Goal: Task Accomplishment & Management: Manage account settings

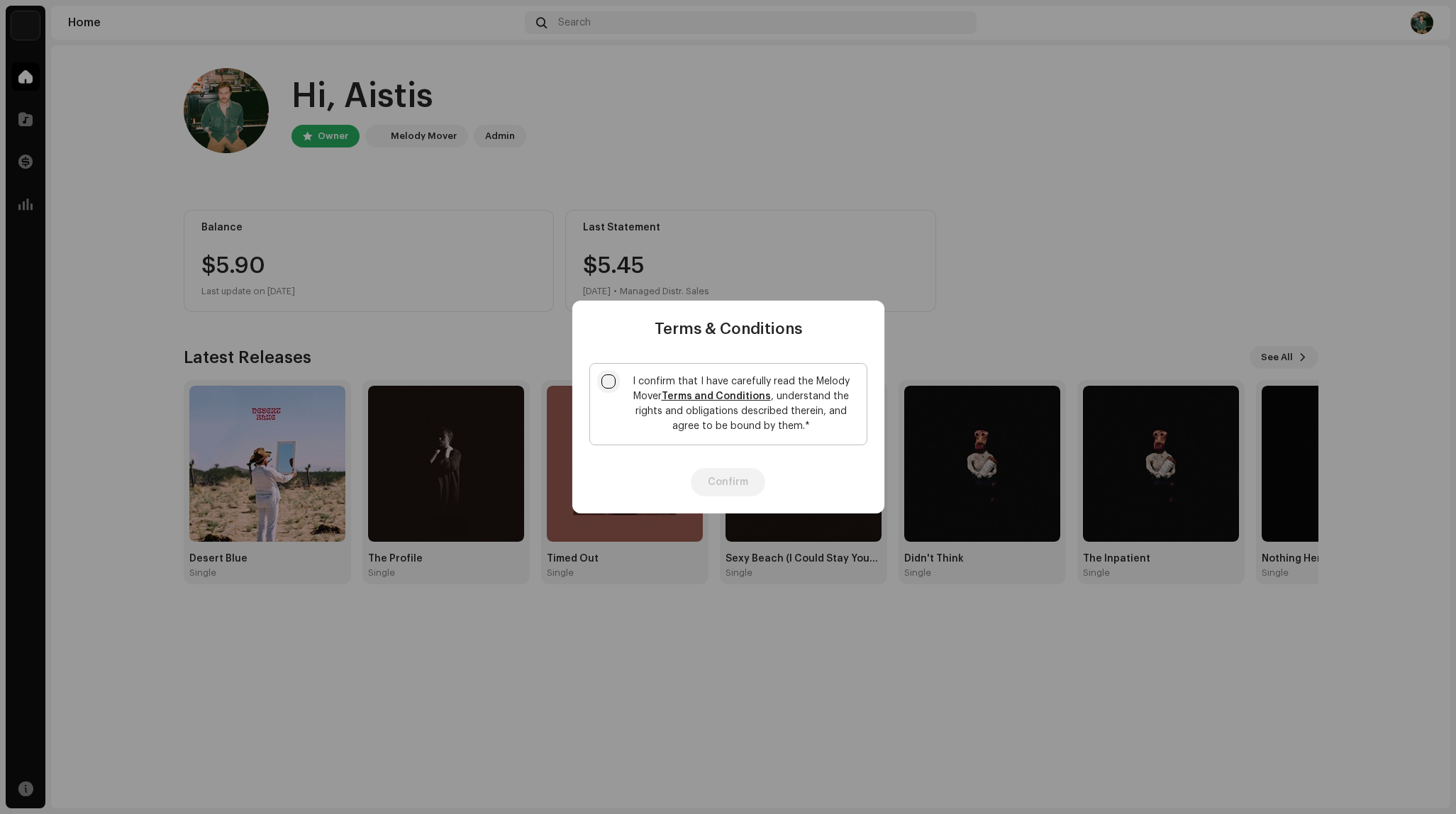
click at [613, 374] on input "I confirm that I have carefully read the Melody Mover Terms and Conditions , un…" at bounding box center [608, 381] width 14 height 14
checkbox input "true"
click at [734, 485] on button "Confirm" at bounding box center [728, 482] width 75 height 28
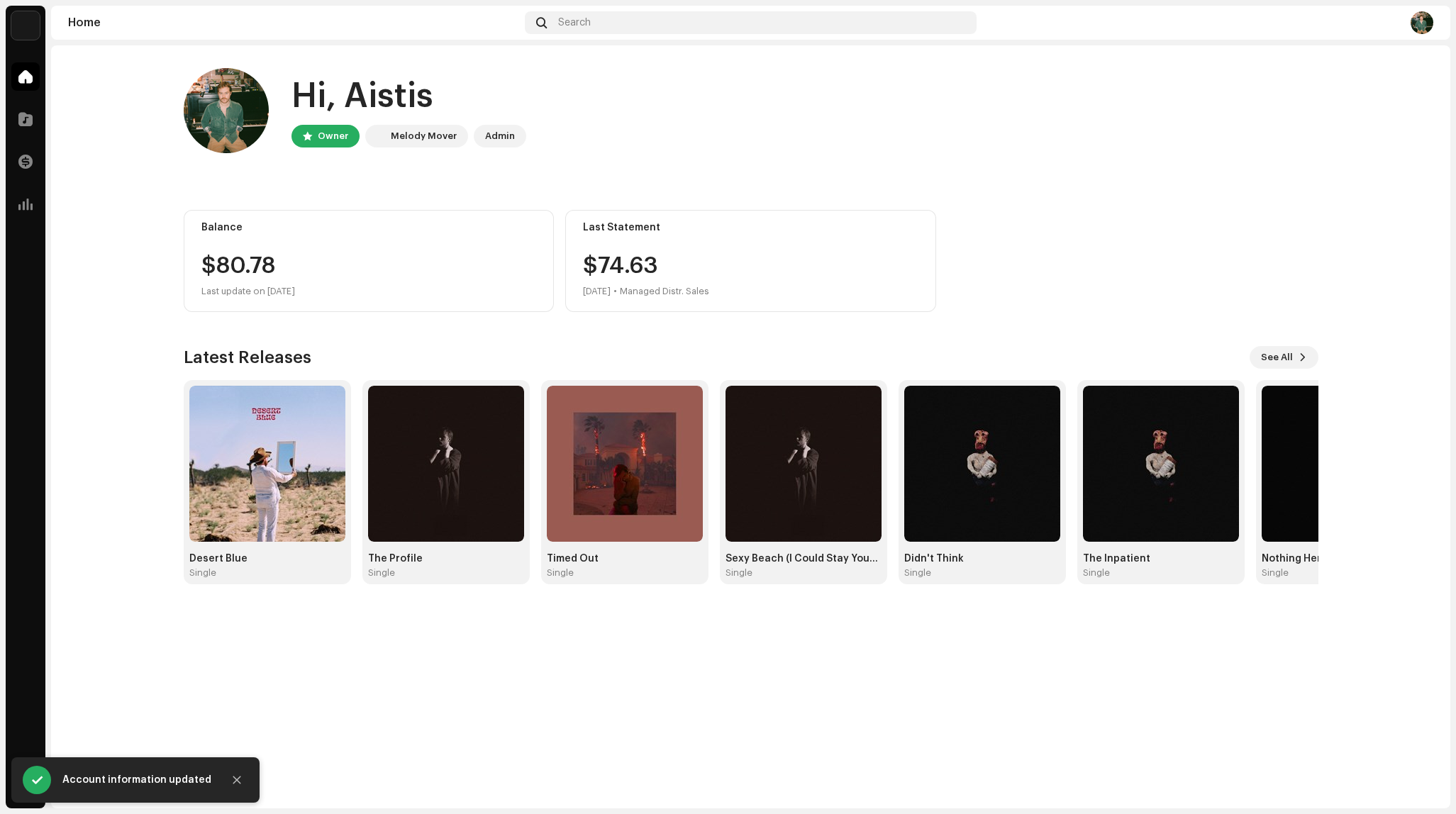
click at [386, 248] on div "Balance $80.78 Last update on Oct 8, 2025" at bounding box center [368, 261] width 371 height 102
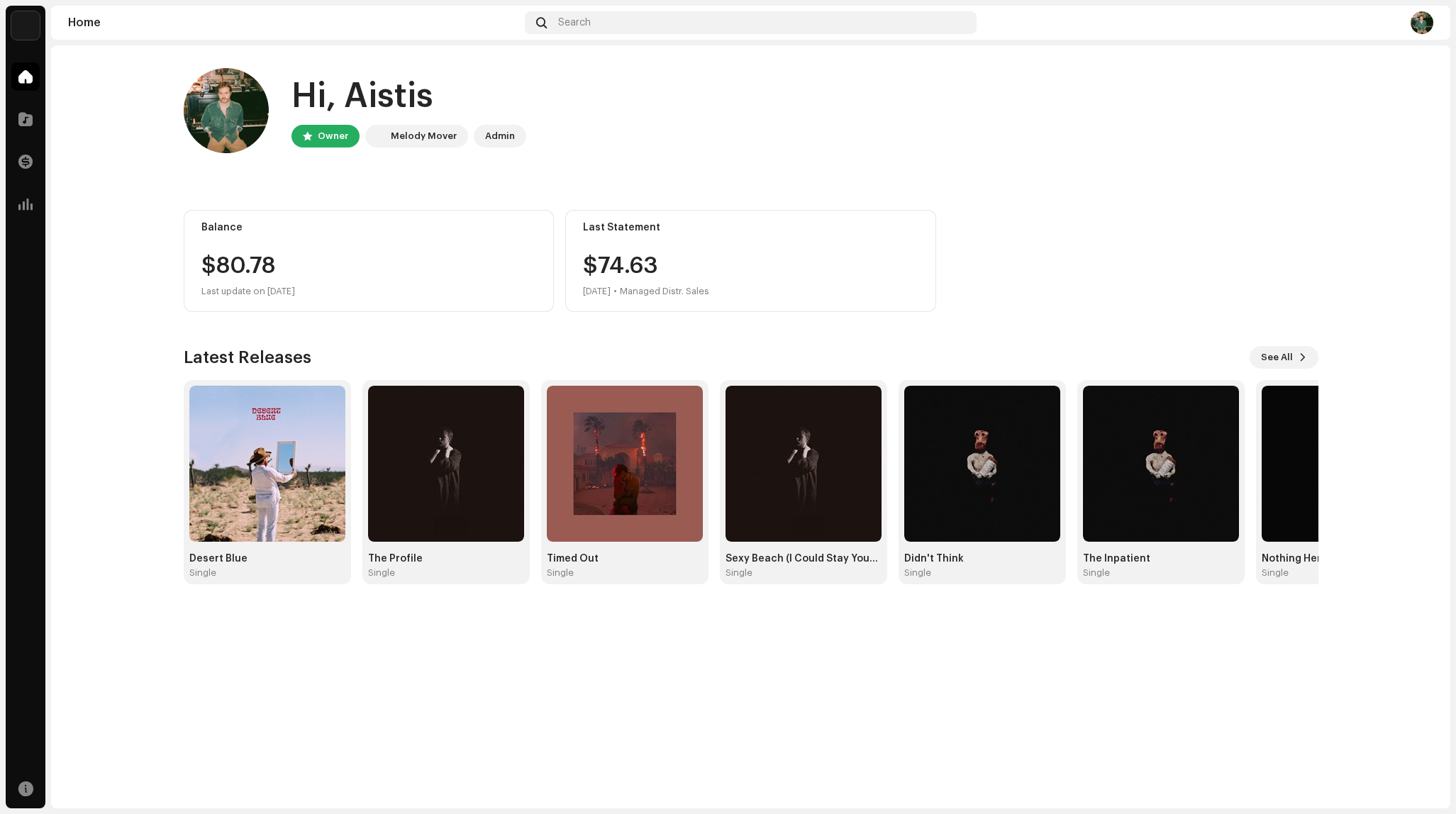
click at [1417, 16] on img at bounding box center [1422, 23] width 23 height 23
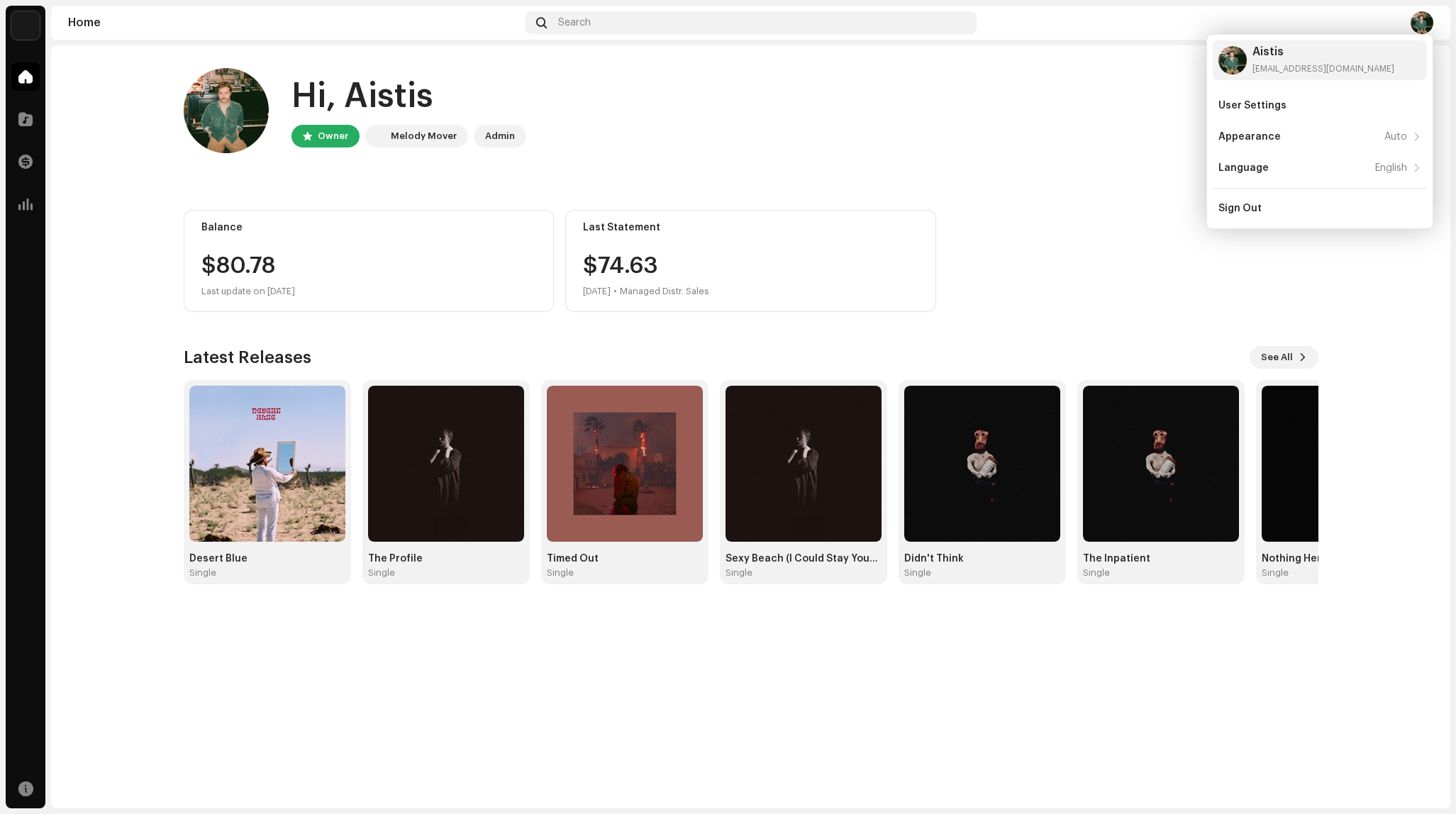
click at [868, 215] on div "Last Statement $74.63 Aug 2025 • Managed Distr. Sales" at bounding box center [751, 261] width 371 height 102
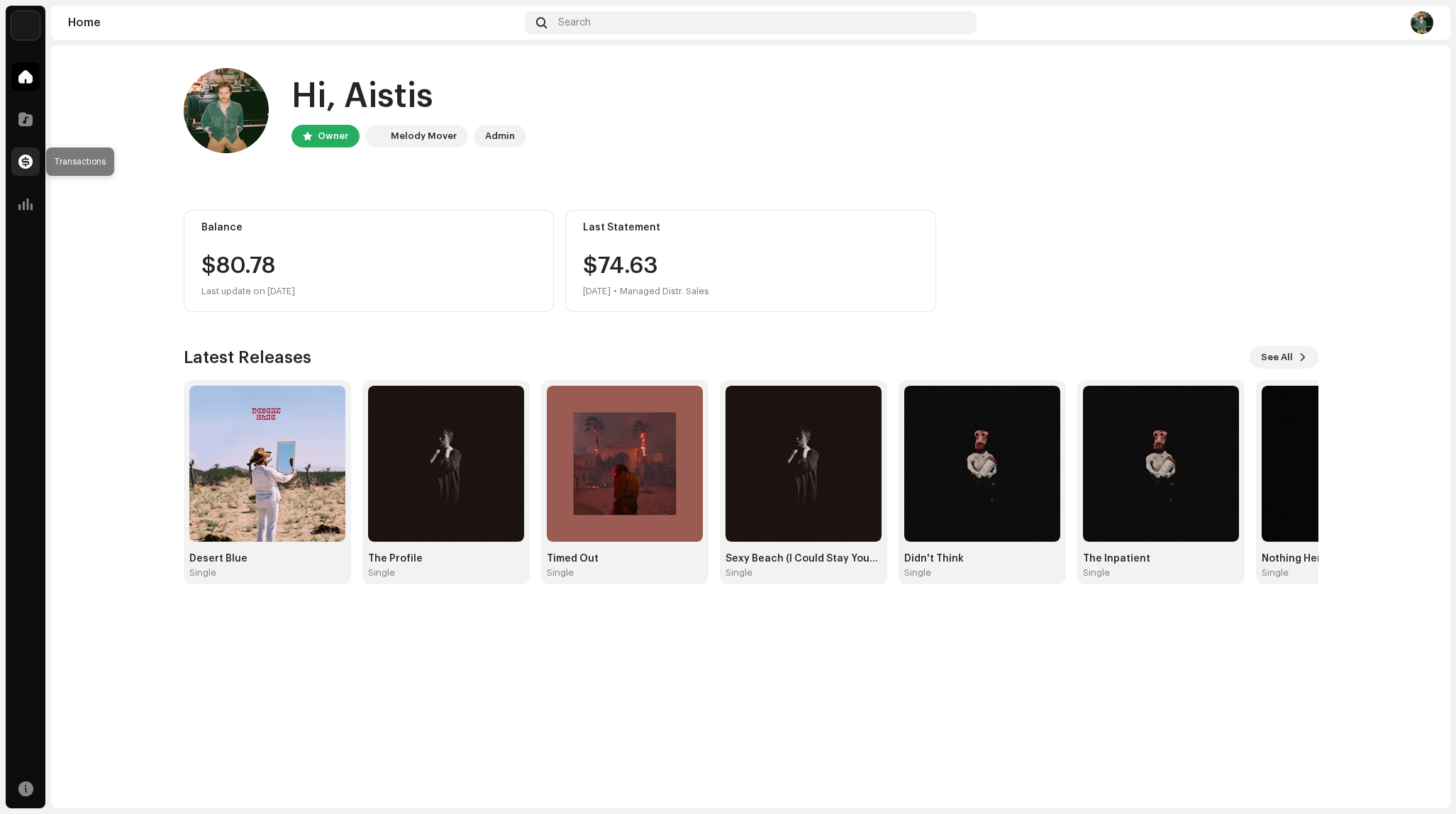
click at [20, 160] on span at bounding box center [25, 162] width 14 height 11
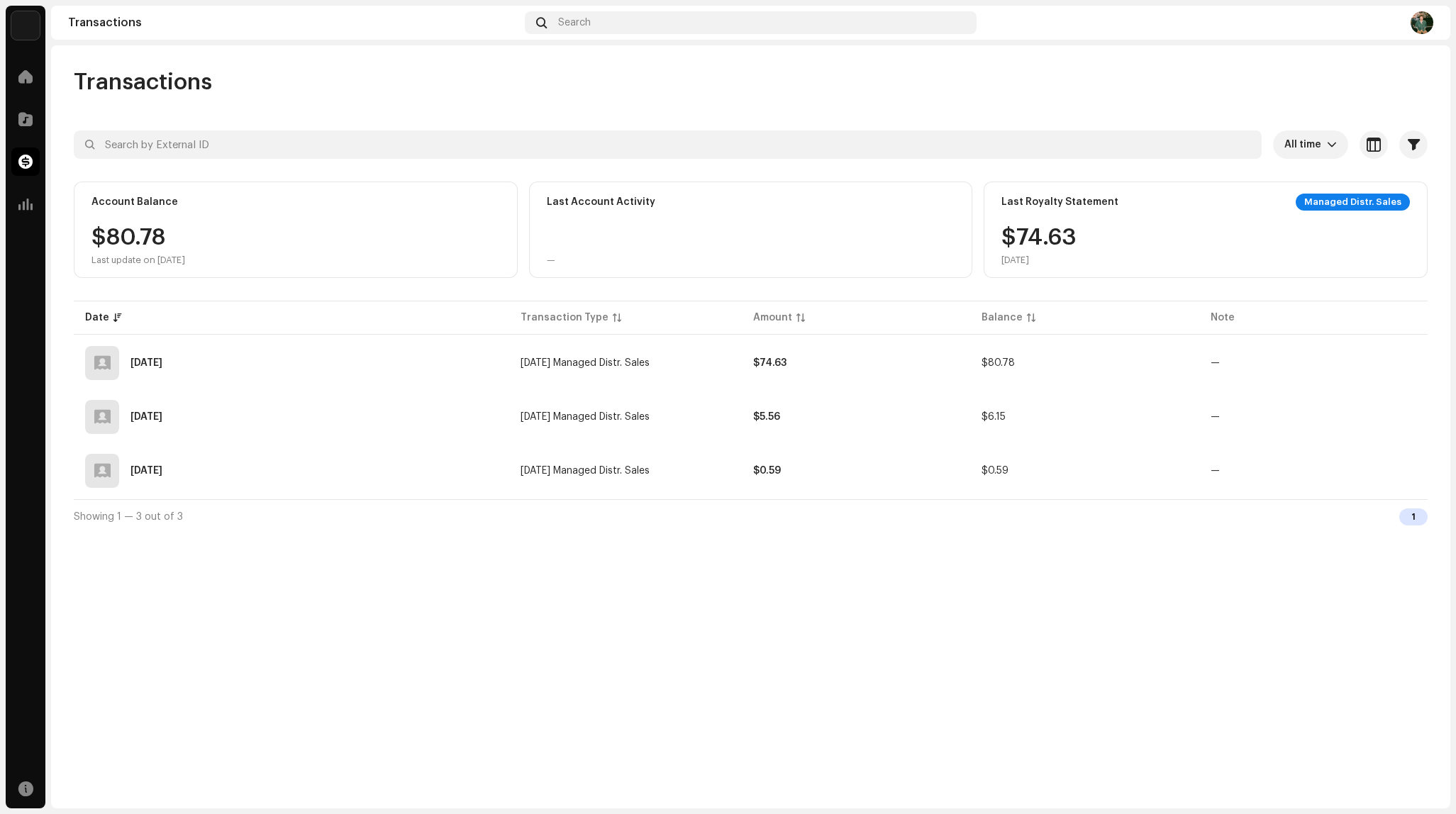
click at [1042, 249] on div "$74.63 [DATE]" at bounding box center [1039, 246] width 75 height 40
click at [1315, 153] on span "All time" at bounding box center [1306, 144] width 42 height 28
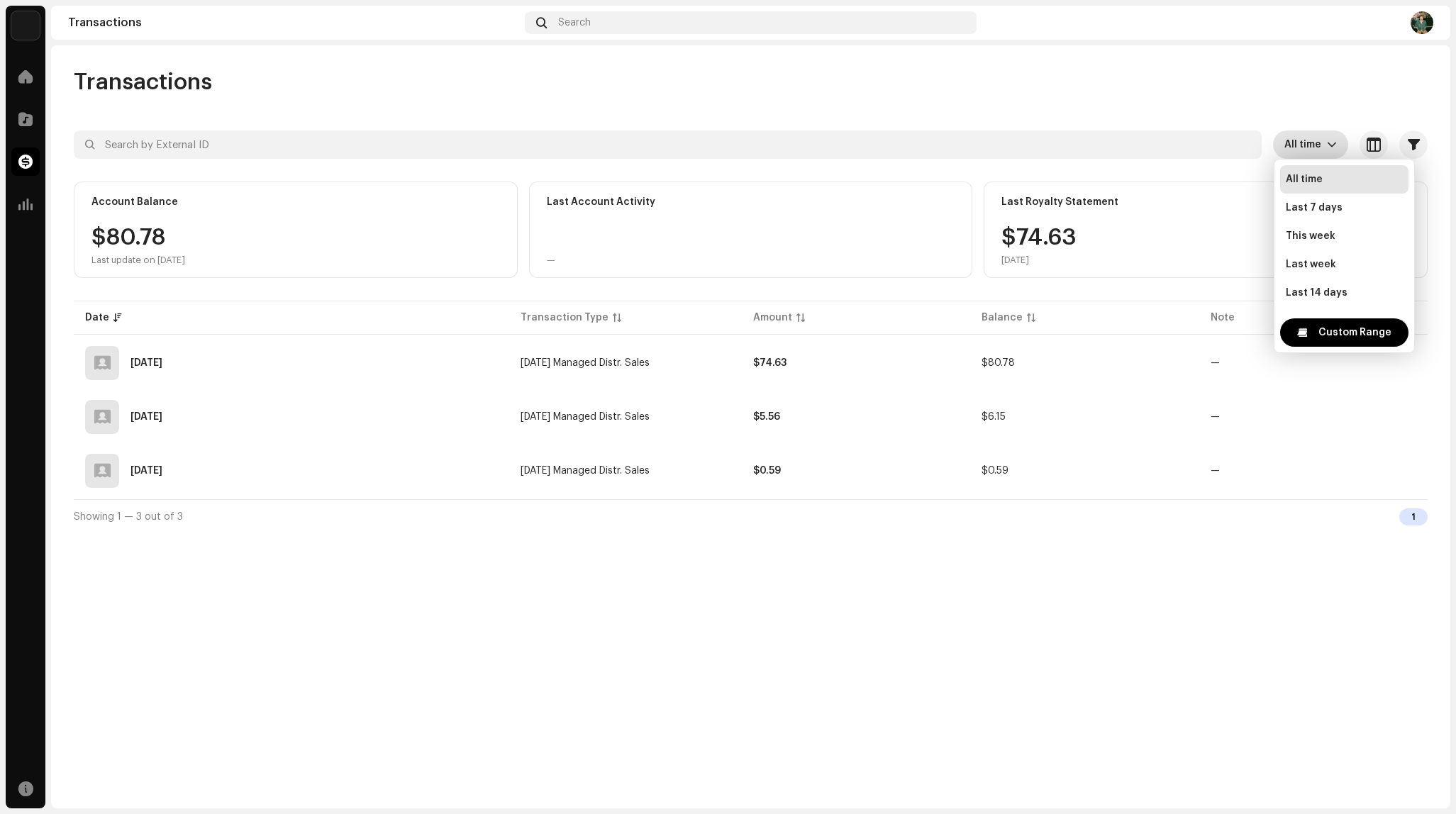
click at [1330, 144] on icon "dropdown trigger" at bounding box center [1332, 145] width 8 height 5
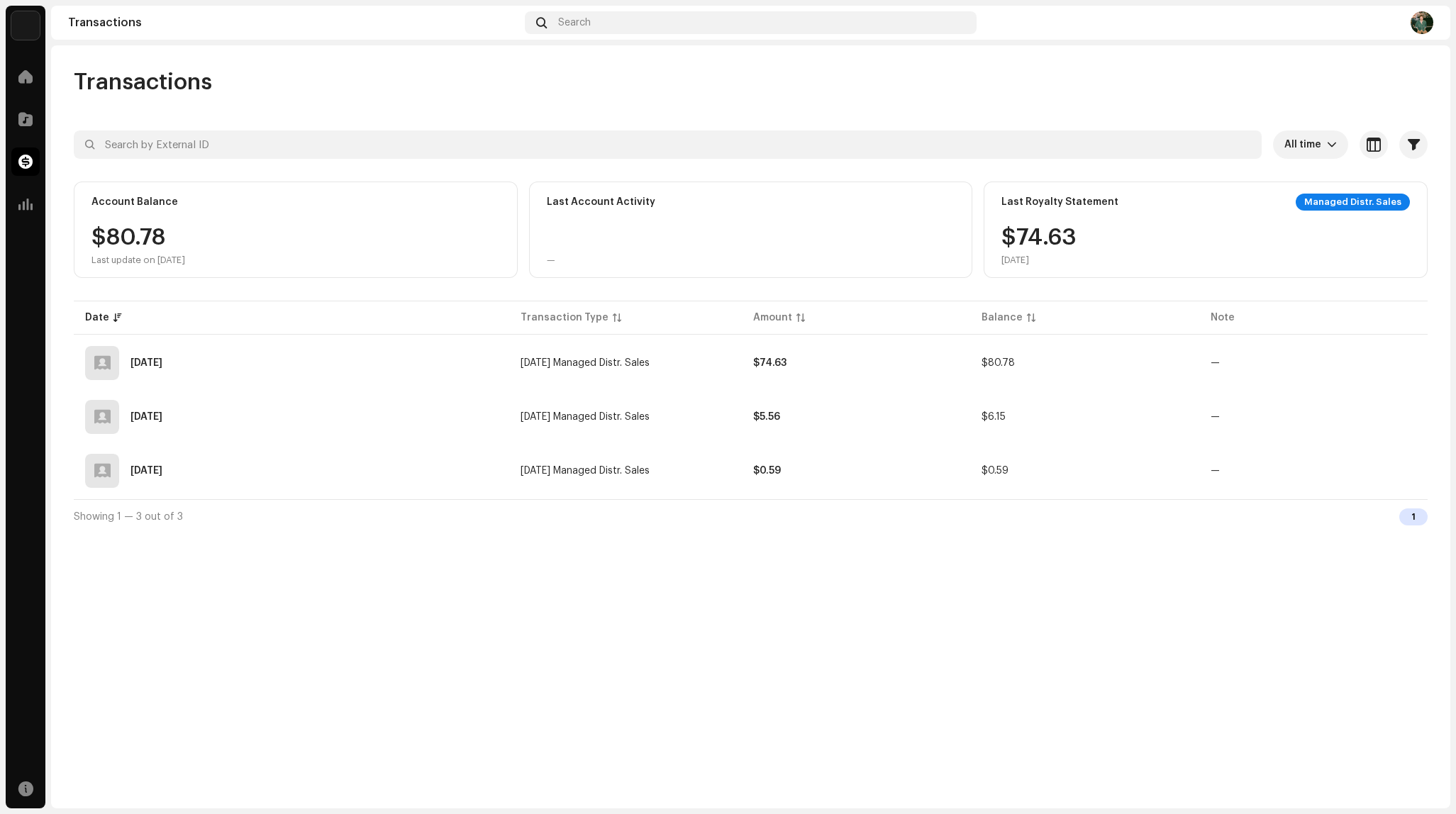
click at [1095, 217] on div "Last Royalty Statement Managed Distr. Sales $74.63 [DATE]" at bounding box center [1205, 230] width 444 height 97
click at [26, 123] on span at bounding box center [25, 119] width 14 height 11
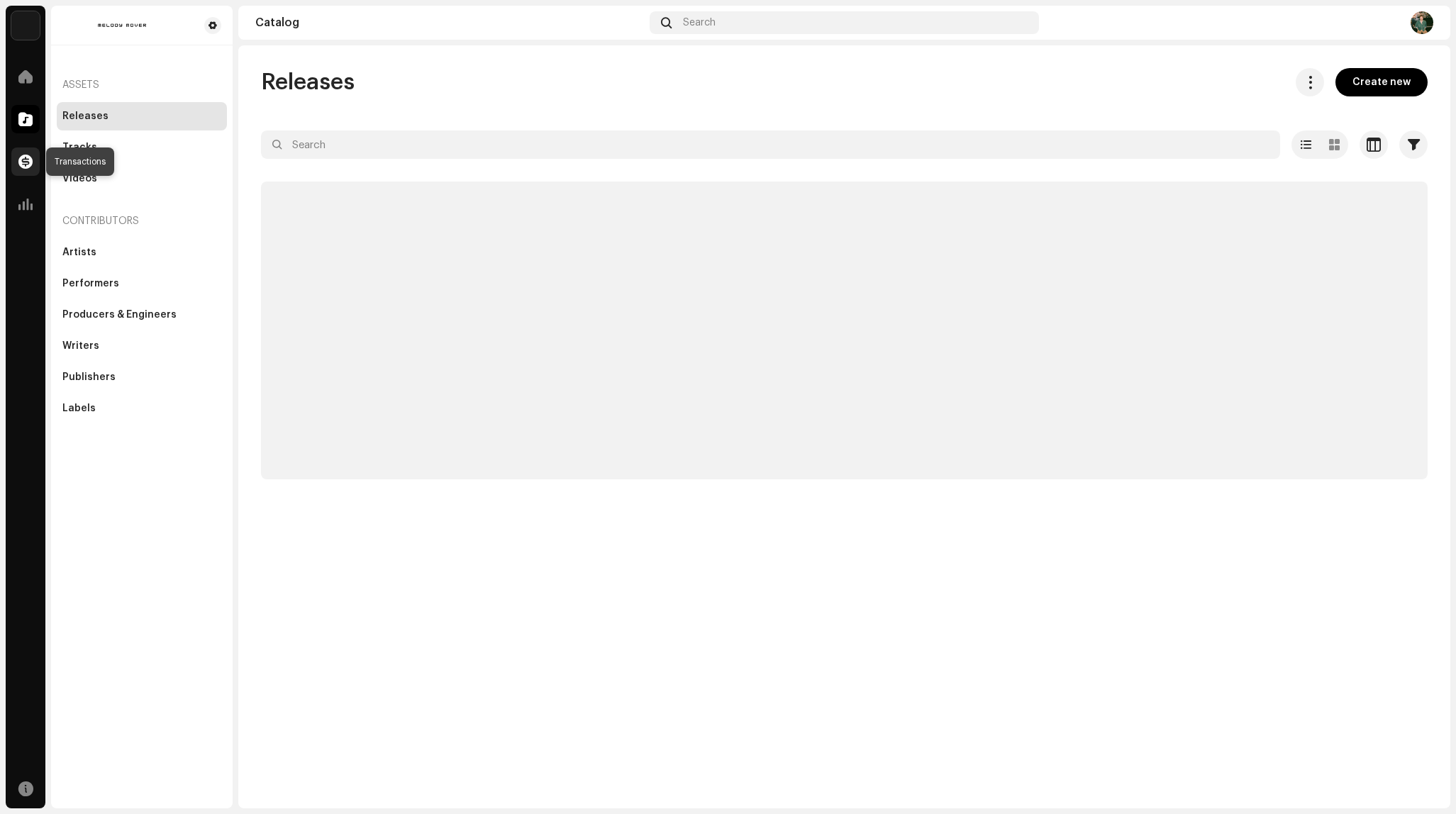
click at [22, 167] on span at bounding box center [25, 162] width 14 height 11
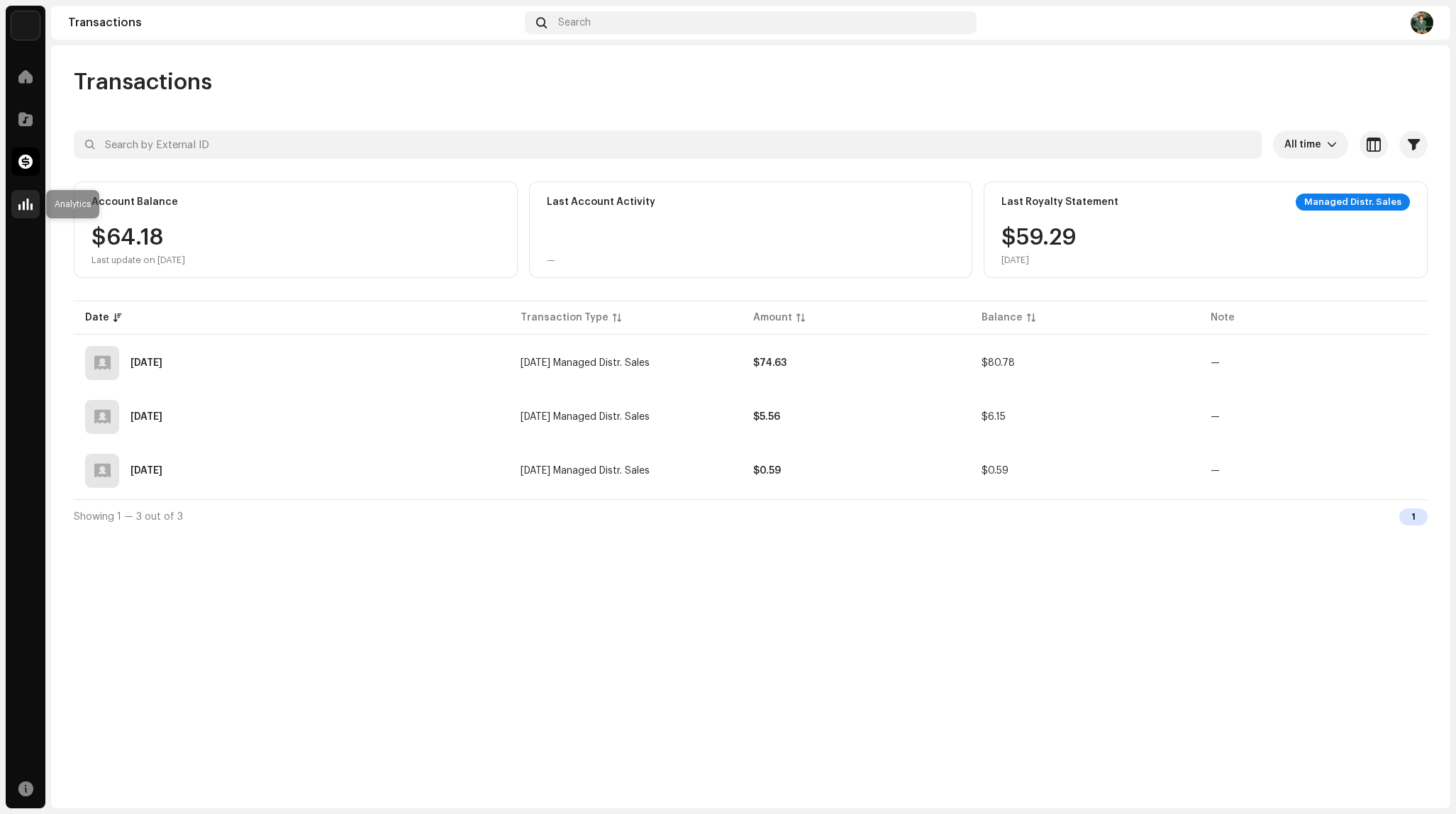
click at [22, 192] on div at bounding box center [25, 204] width 28 height 28
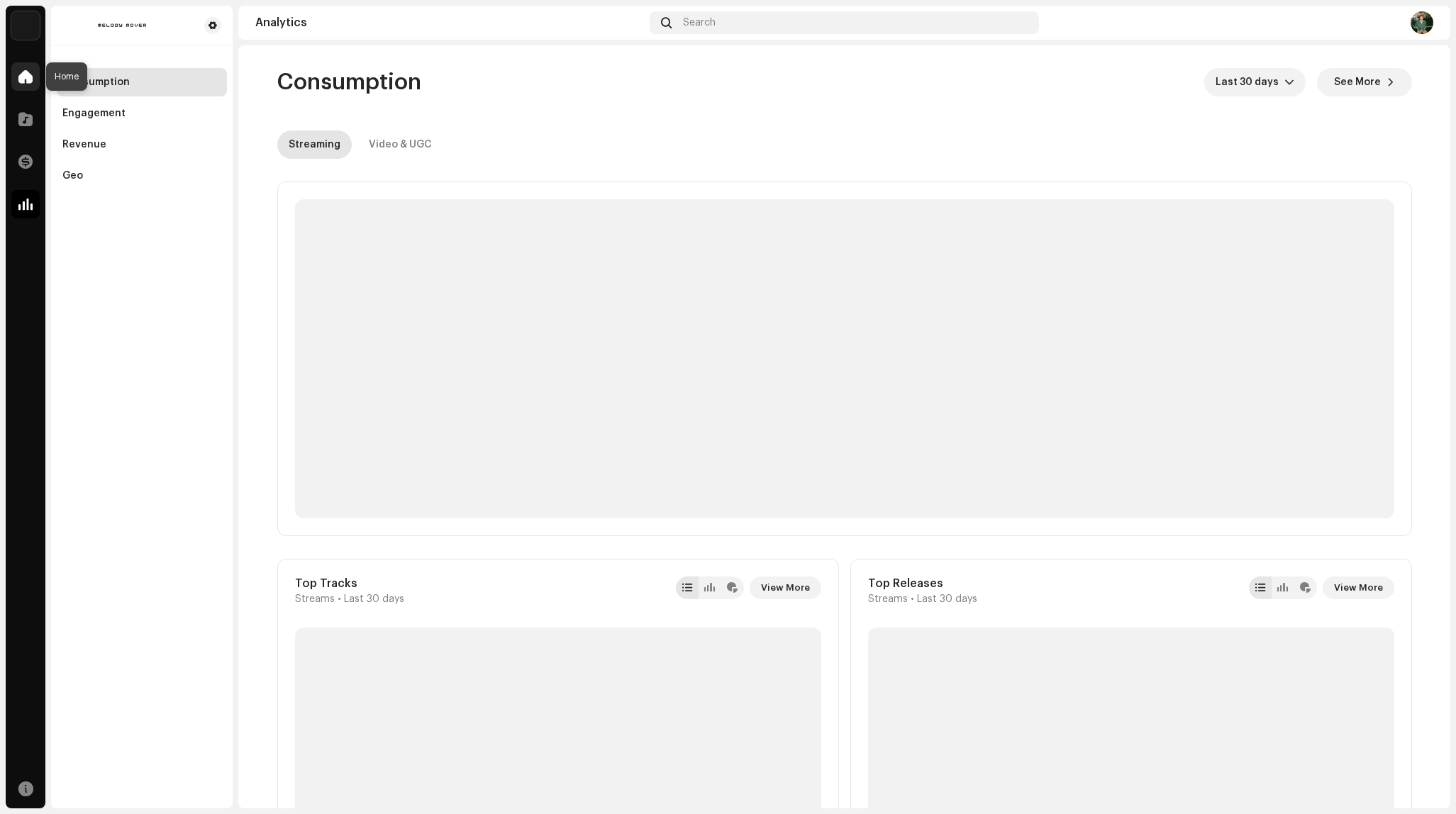
click at [25, 71] on span at bounding box center [25, 76] width 14 height 11
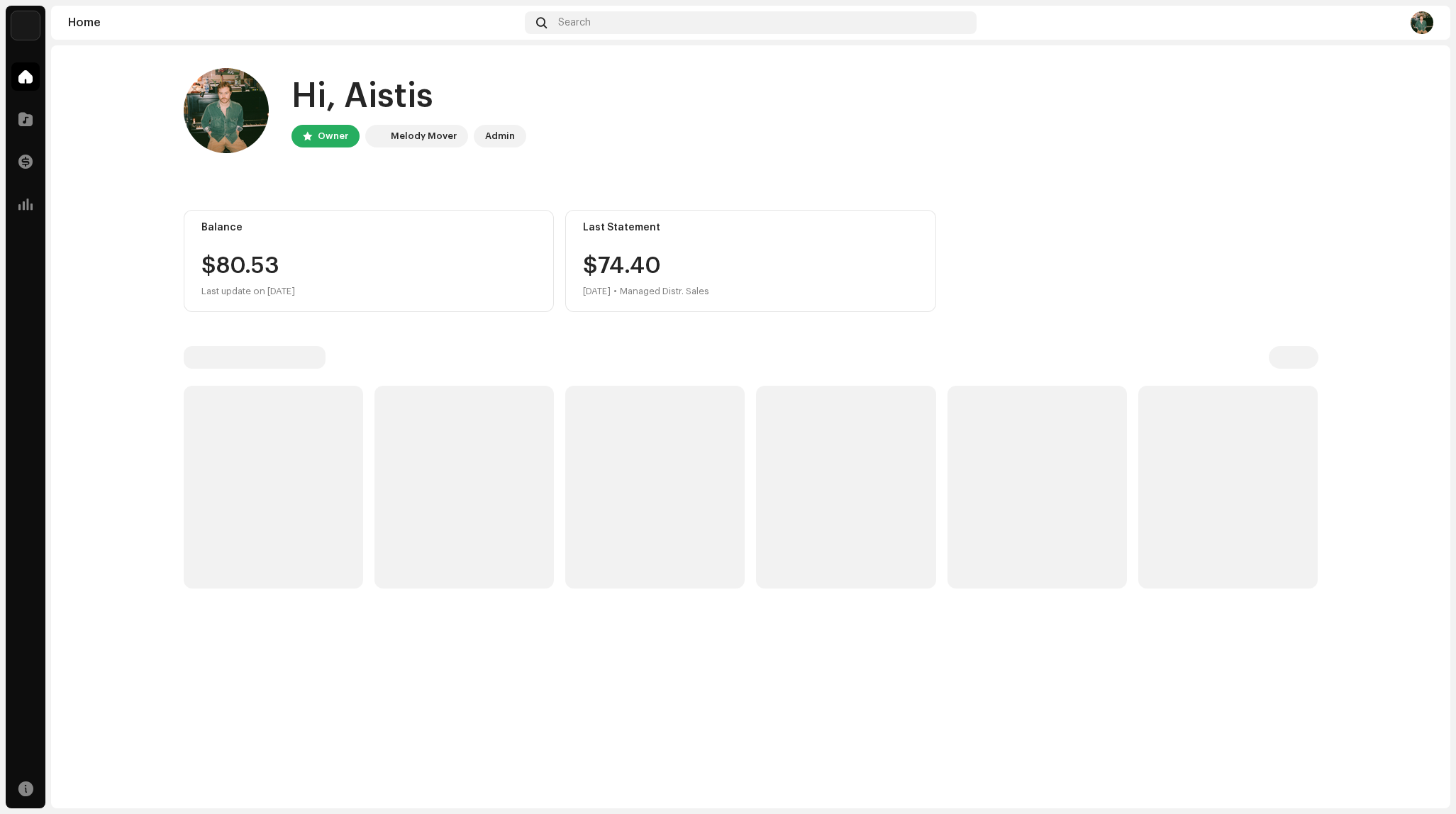
click at [1424, 19] on img at bounding box center [1422, 23] width 23 height 23
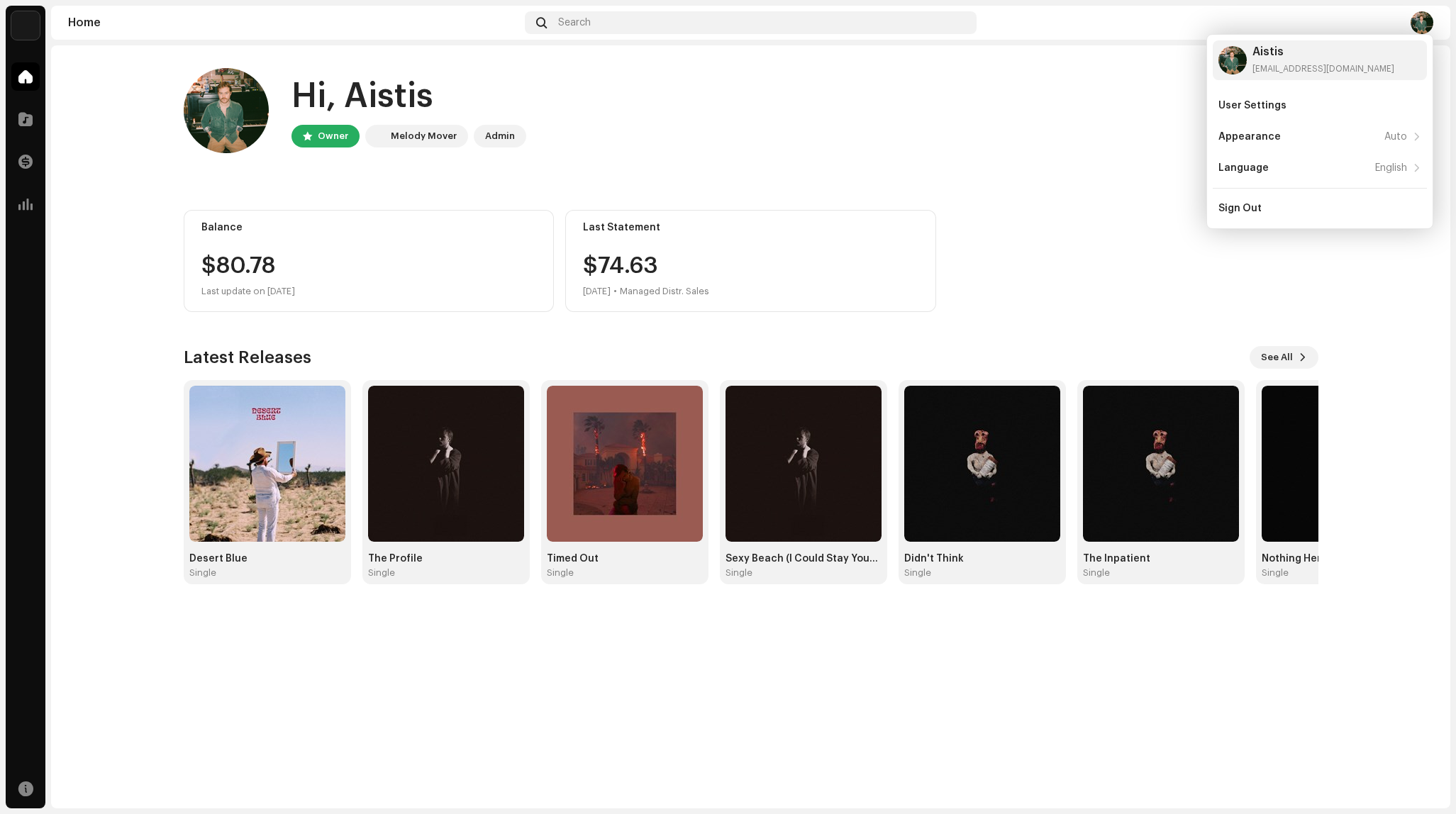
click at [915, 100] on div "Hi, Aistis Owner Melody Mover Admin" at bounding box center [751, 110] width 1135 height 85
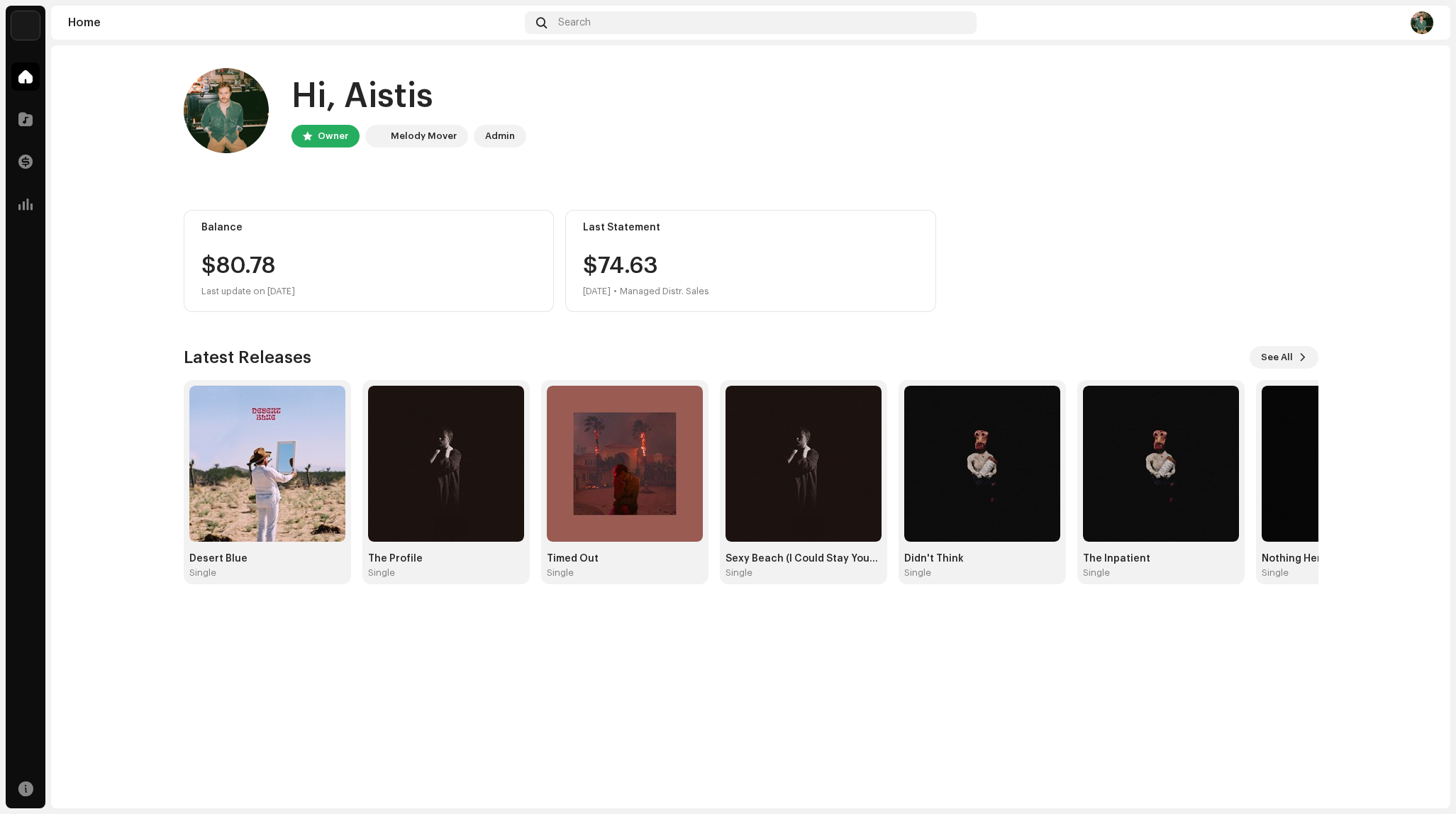
click at [709, 279] on div "$74.63 Aug 2025 • Managed Distr. Sales" at bounding box center [646, 278] width 127 height 45
click at [437, 250] on div "Balance $80.78 Last update on Oct 8, 2025" at bounding box center [368, 261] width 371 height 102
drag, startPoint x: 586, startPoint y: 291, endPoint x: 627, endPoint y: 289, distance: 41.0
click at [626, 289] on div "Aug 2025 • Managed Distr. Sales" at bounding box center [646, 291] width 127 height 17
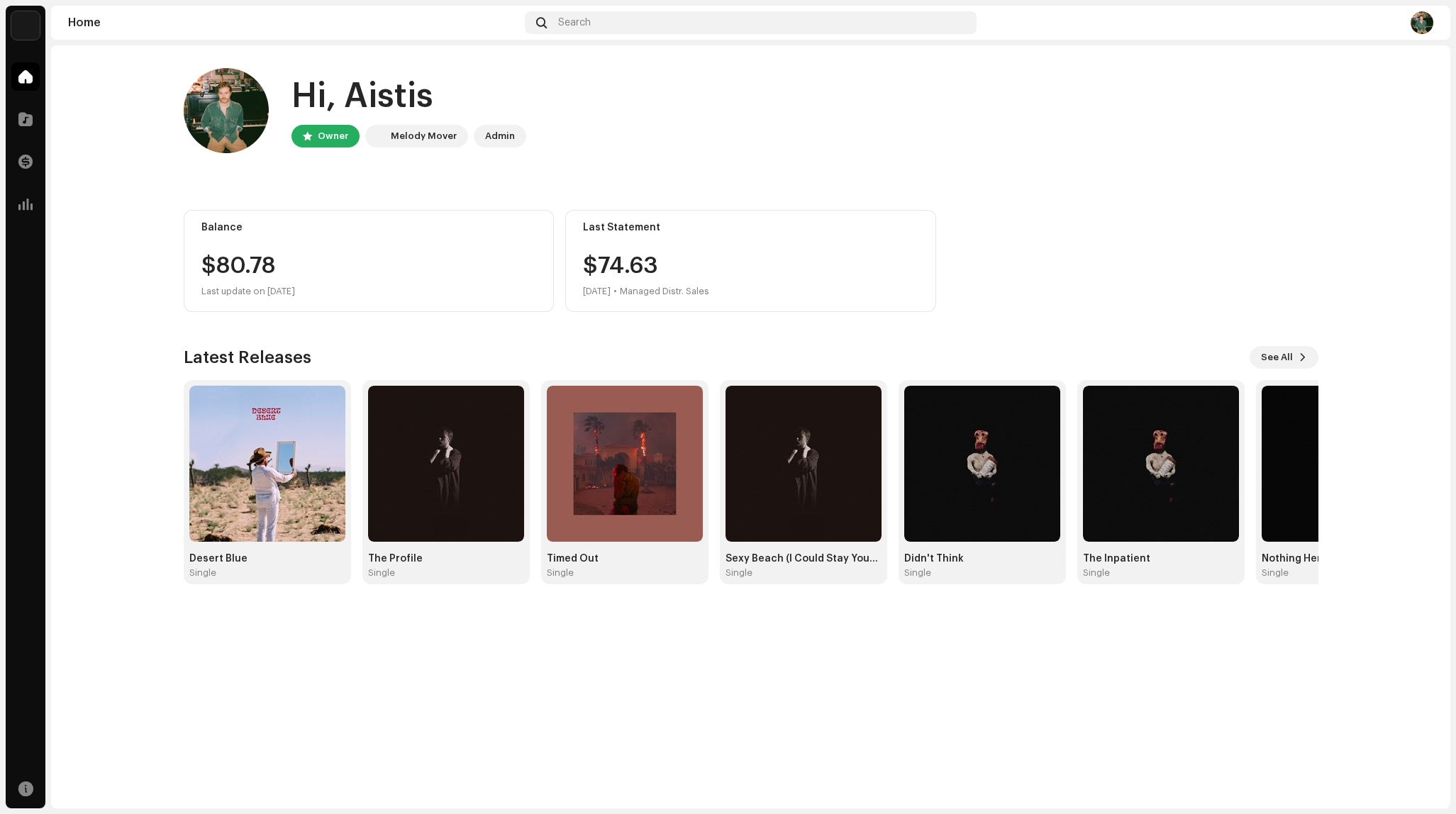
click at [626, 289] on div "Aug 2025 • Managed Distr. Sales" at bounding box center [646, 291] width 127 height 17
click at [515, 130] on div "Admin" at bounding box center [500, 136] width 53 height 23
click at [489, 136] on div "Admin" at bounding box center [500, 136] width 30 height 17
click at [420, 138] on div "Melody Mover" at bounding box center [424, 136] width 66 height 17
click at [328, 144] on div "Owner" at bounding box center [334, 136] width 31 height 17
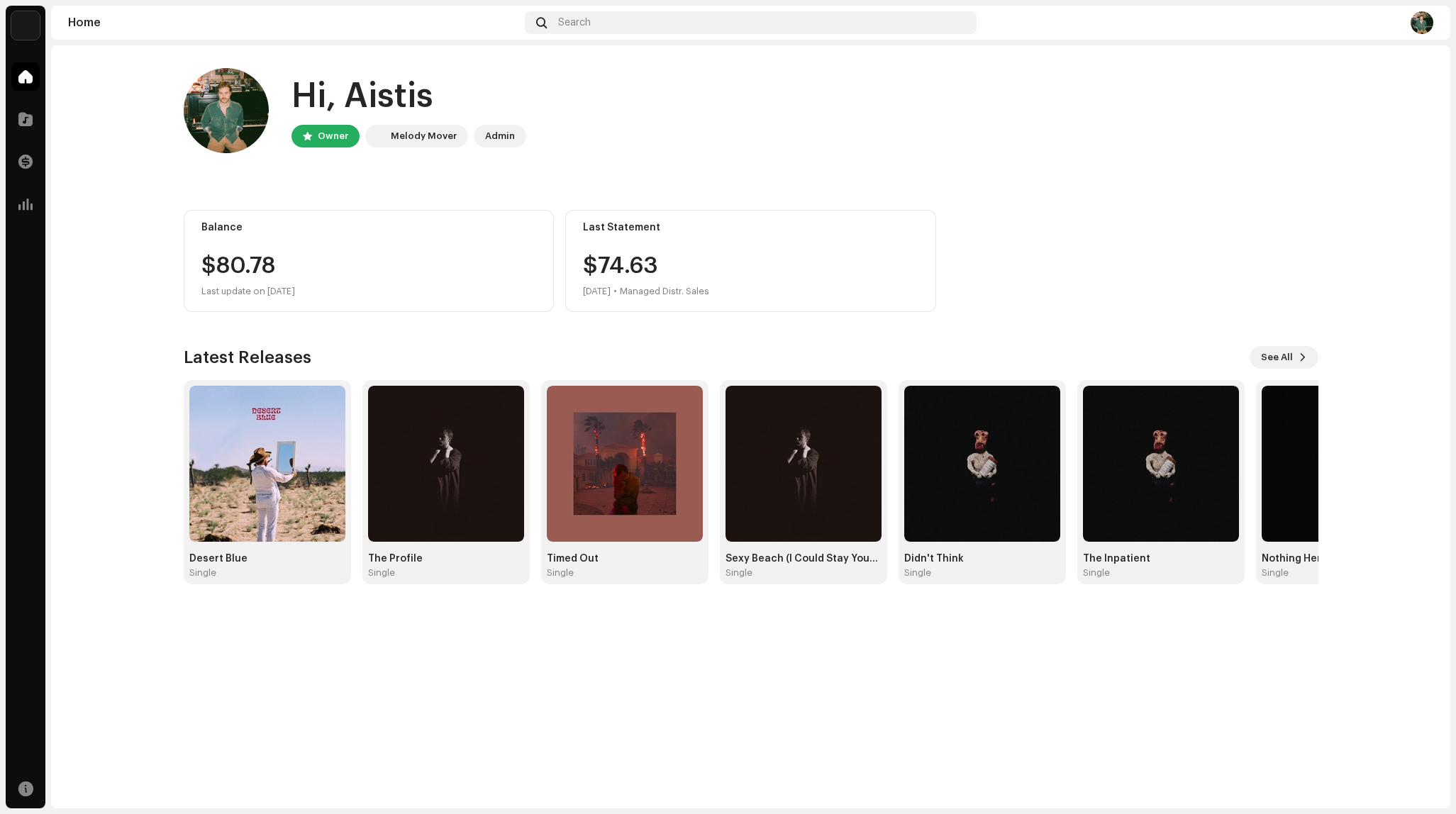
click at [336, 82] on div "Hi, Aistis" at bounding box center [408, 97] width 235 height 45
click at [198, 134] on img at bounding box center [226, 110] width 85 height 85
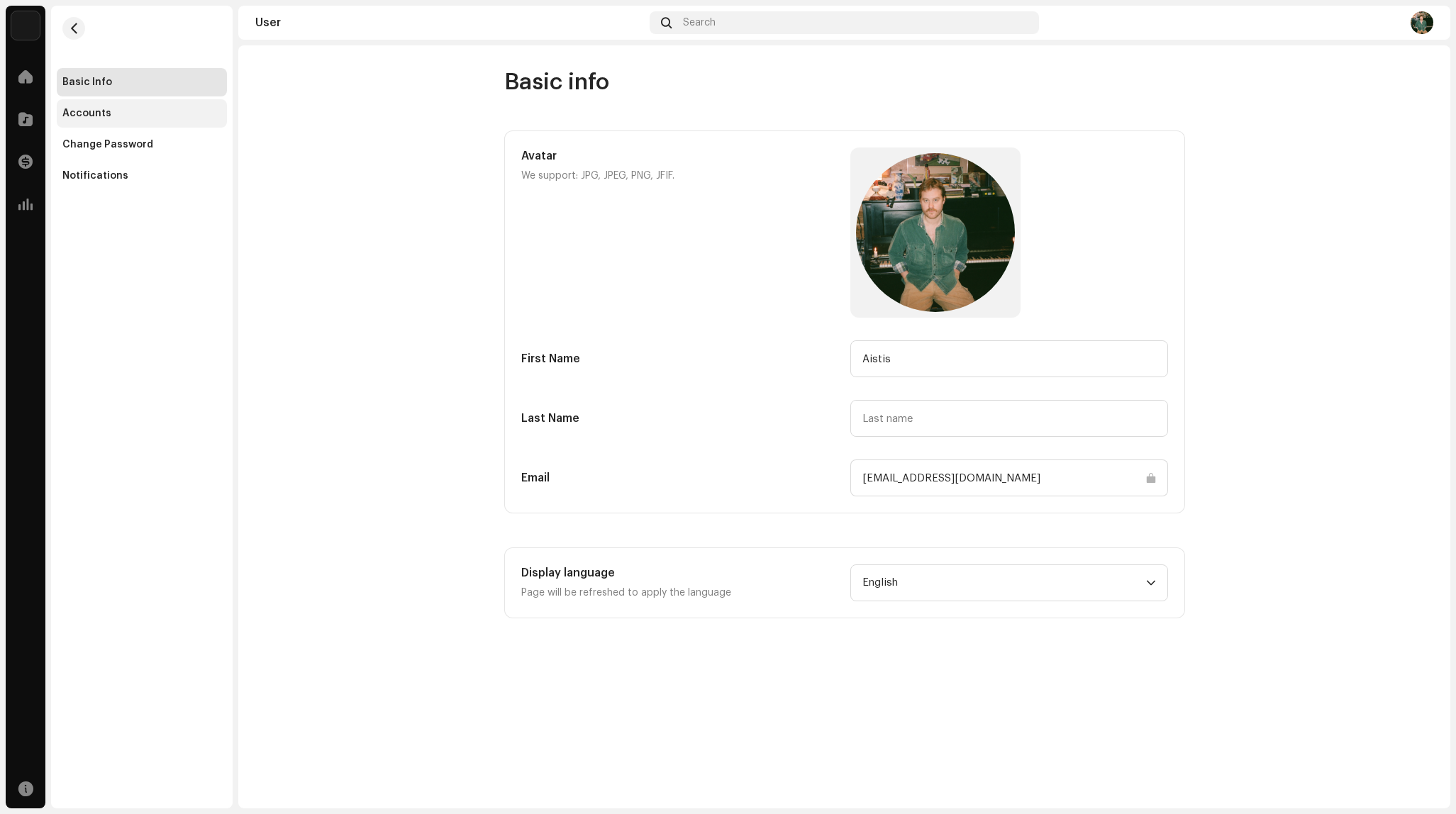
click at [118, 103] on div "Accounts" at bounding box center [142, 113] width 170 height 28
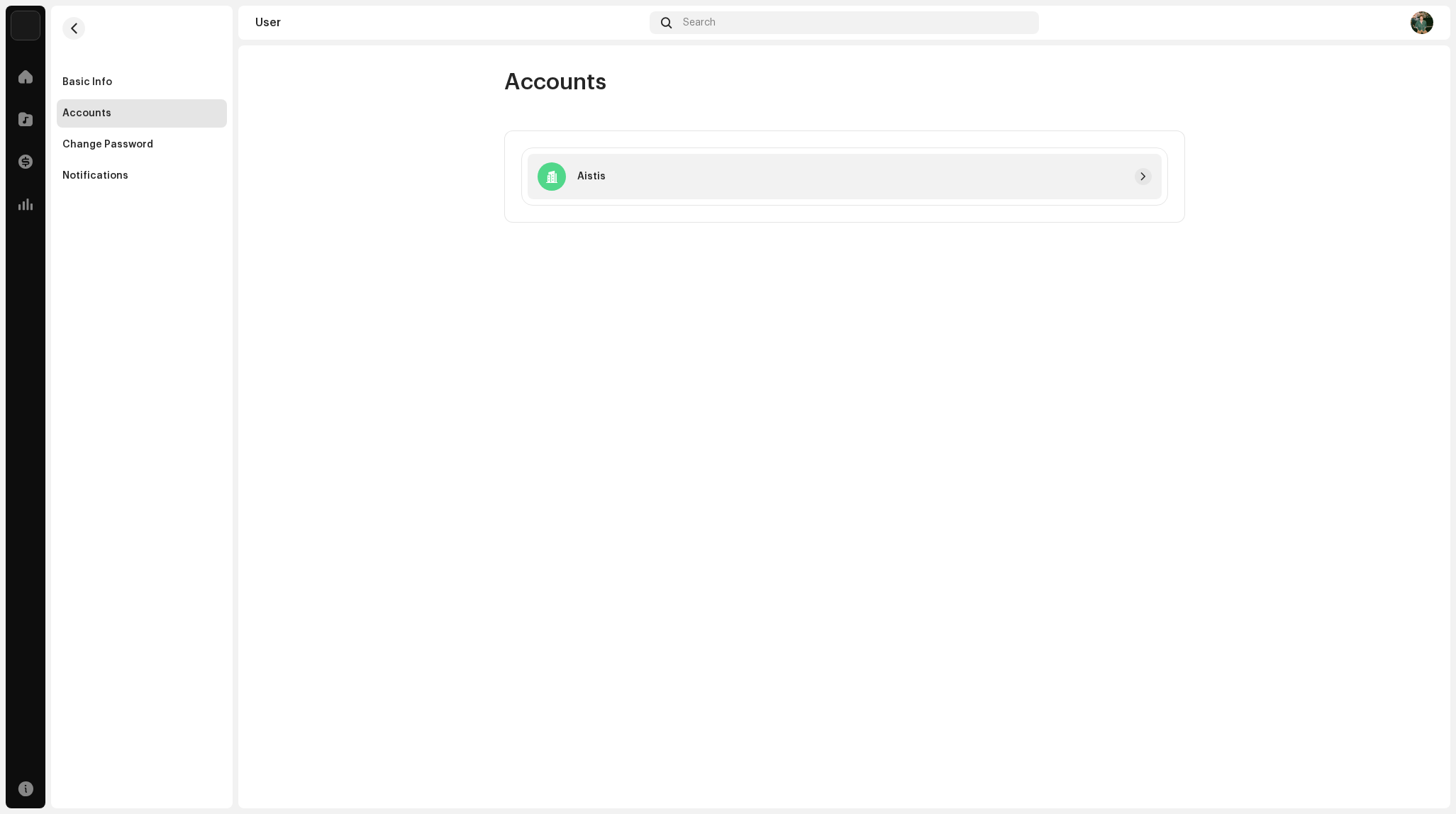
click at [648, 188] on div "Aistis" at bounding box center [844, 177] width 634 height 45
click at [1142, 181] on span "button" at bounding box center [1144, 177] width 8 height 11
click at [1147, 177] on button "button" at bounding box center [1143, 176] width 17 height 17
click at [106, 85] on div "Basic Info" at bounding box center [87, 82] width 50 height 11
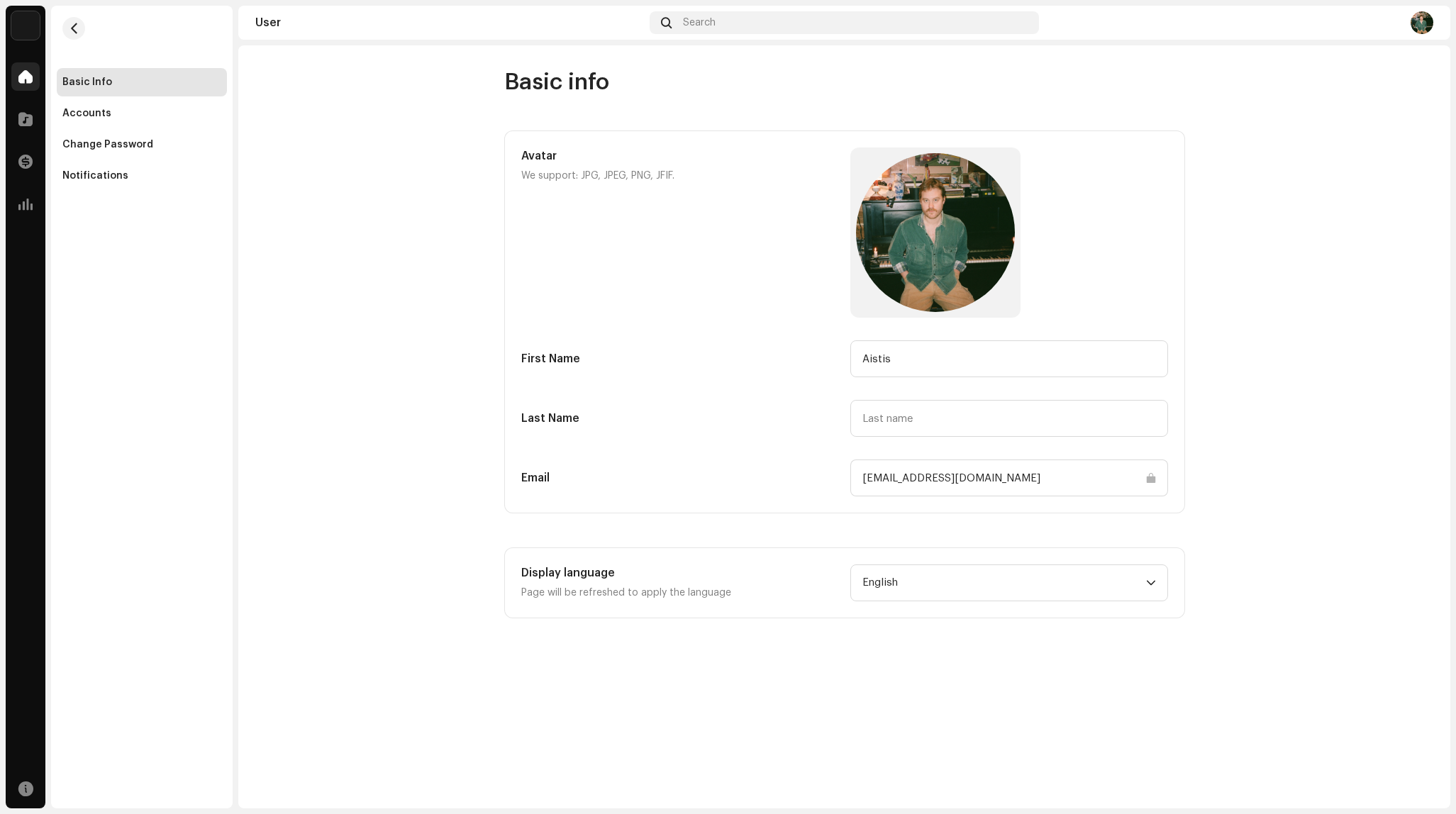
click at [22, 71] on span at bounding box center [25, 76] width 14 height 11
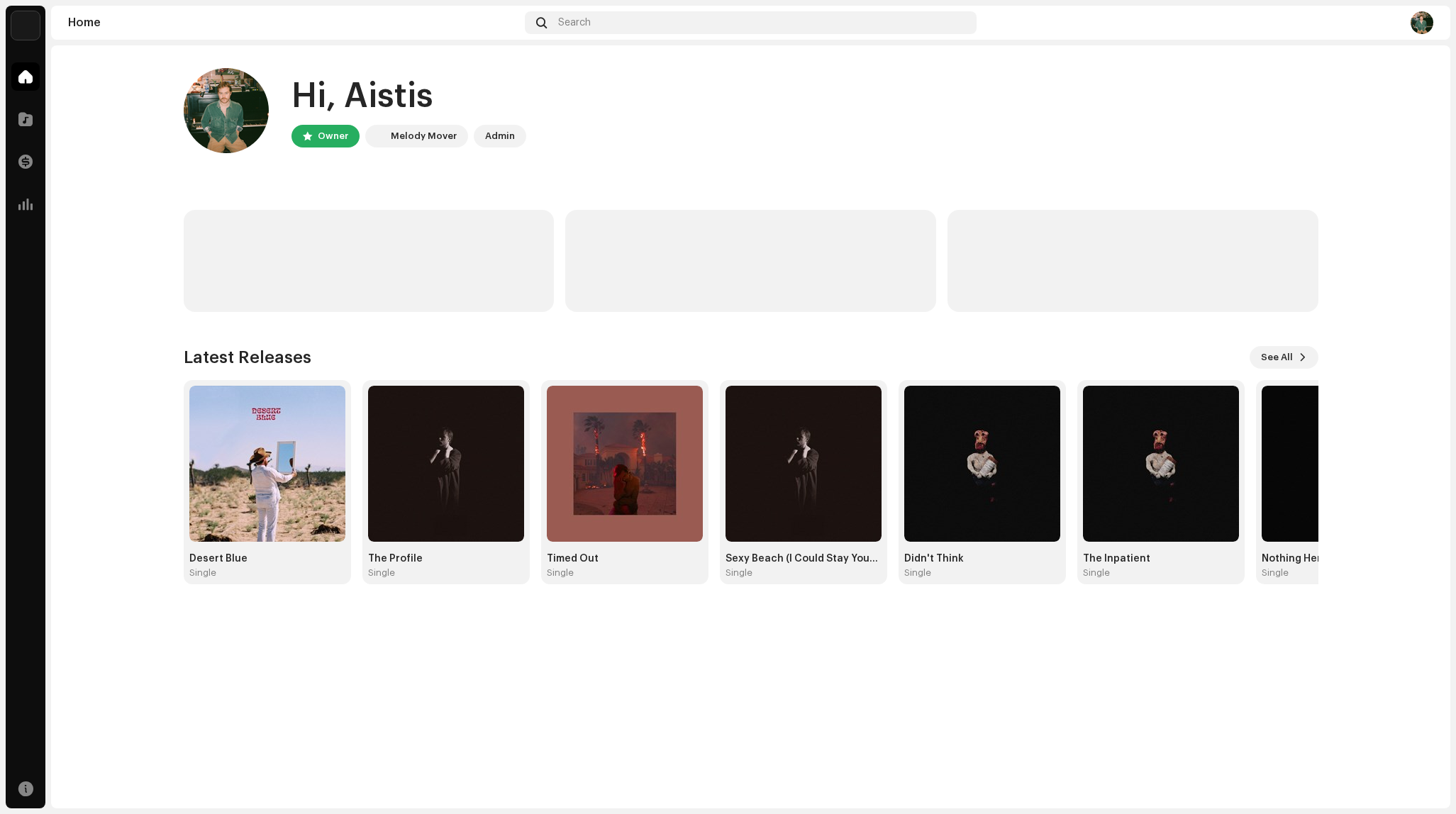
click at [28, 28] on img at bounding box center [25, 25] width 28 height 28
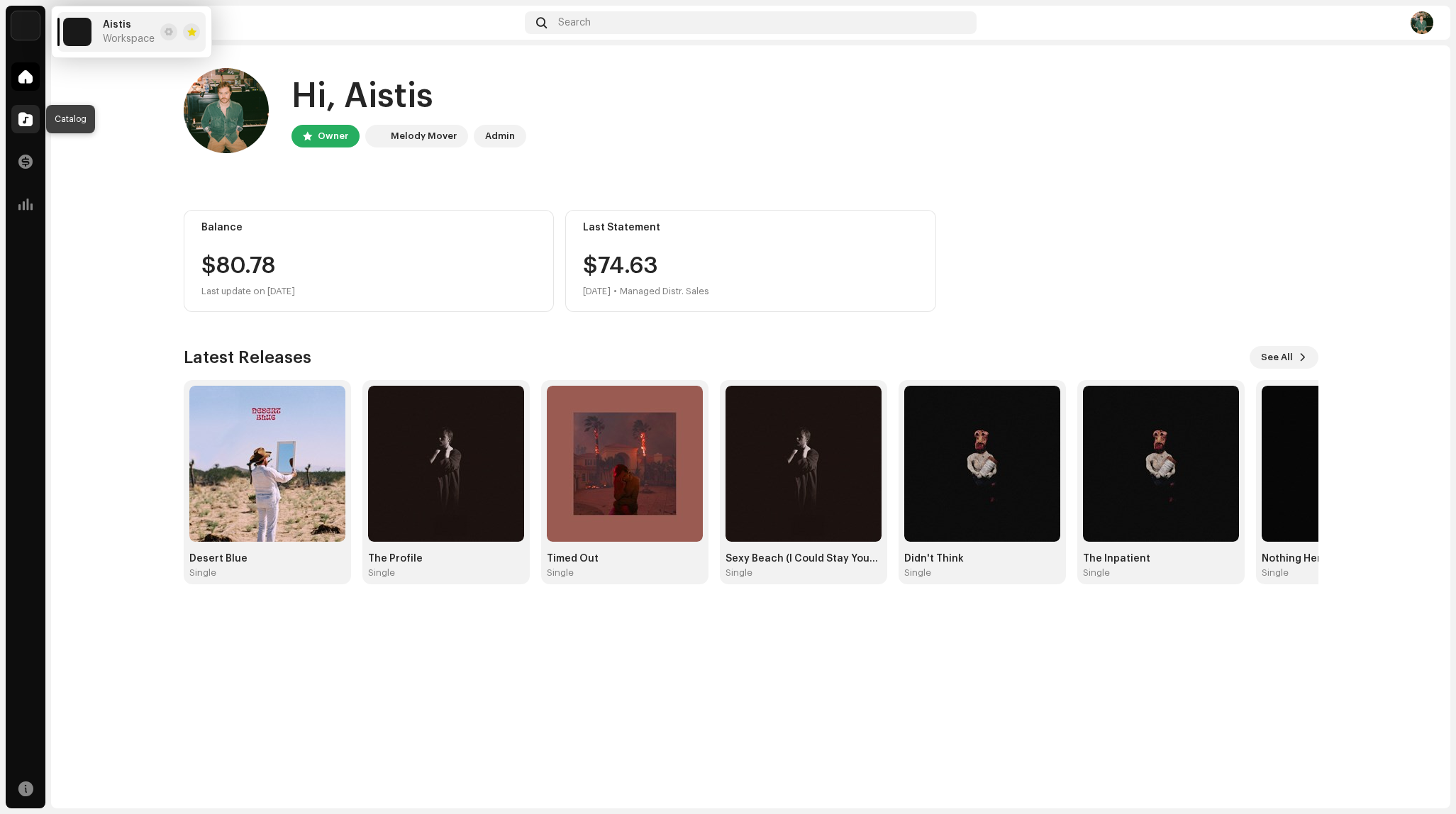
click at [30, 109] on div at bounding box center [25, 118] width 28 height 28
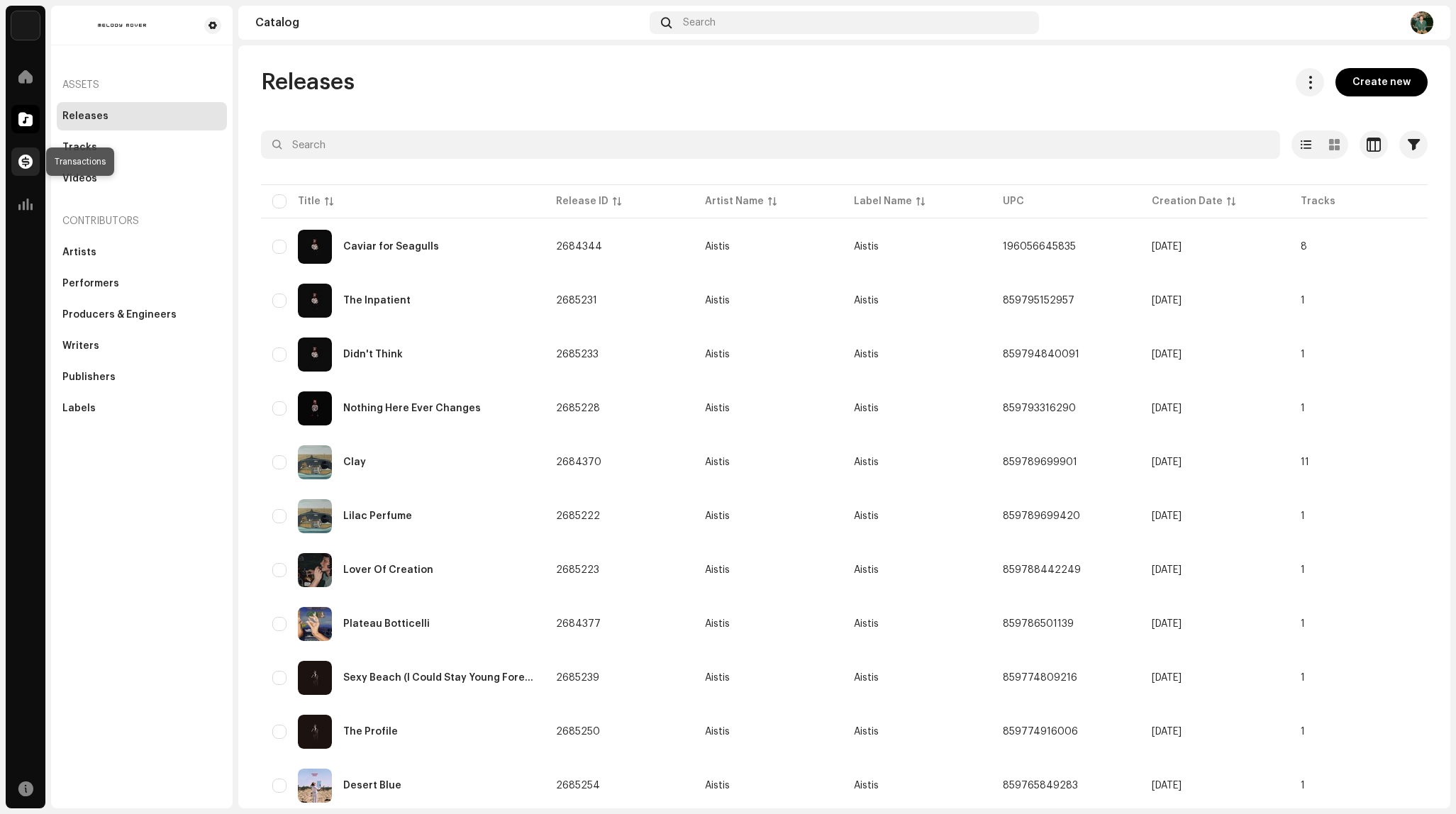
click at [31, 162] on span at bounding box center [25, 162] width 14 height 11
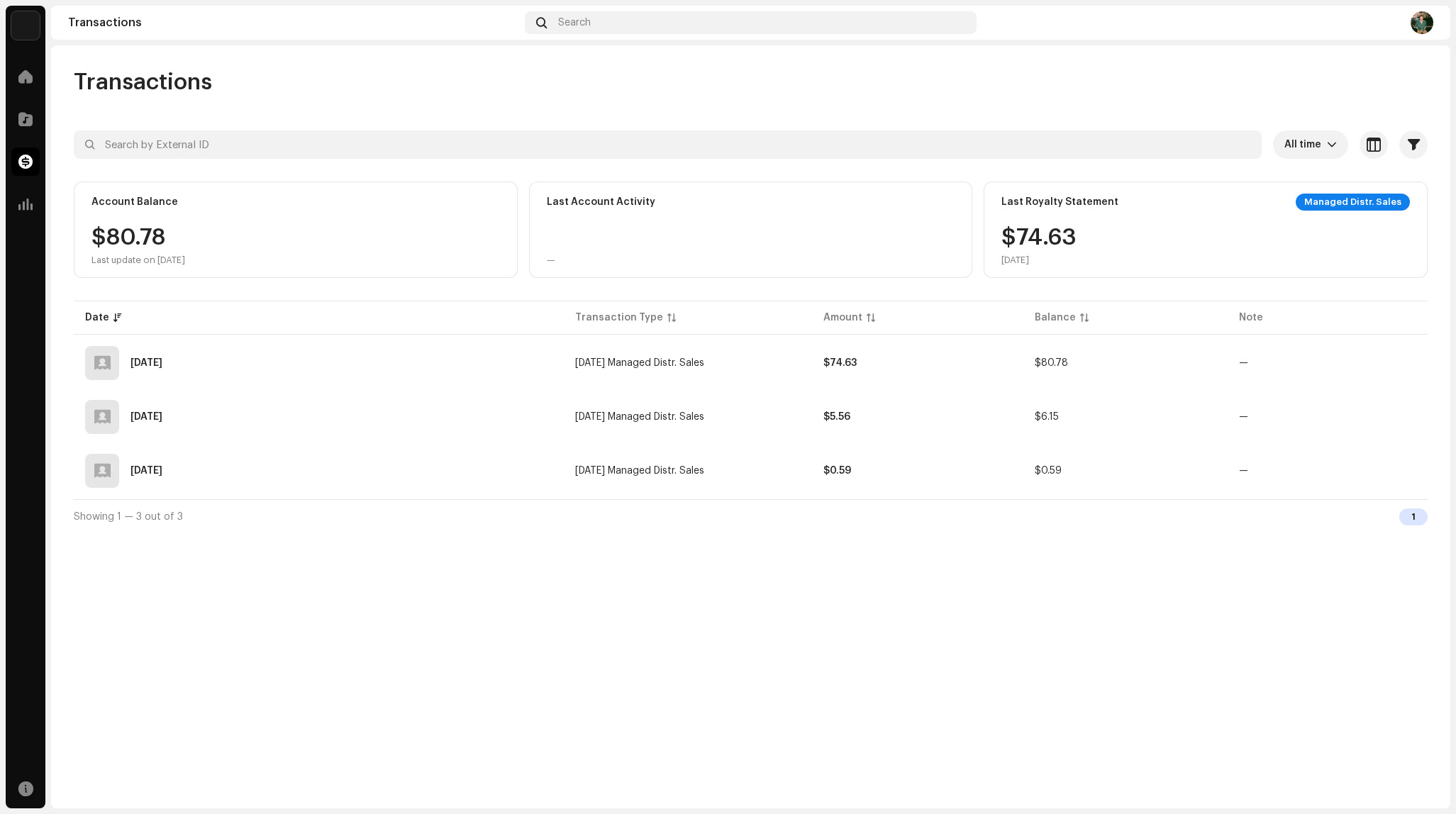
click at [658, 684] on div "Transactions All time Selected 0 Select all Options Filters Types Statements Pa…" at bounding box center [751, 427] width 1399 height 763
click at [25, 77] on span at bounding box center [25, 76] width 14 height 11
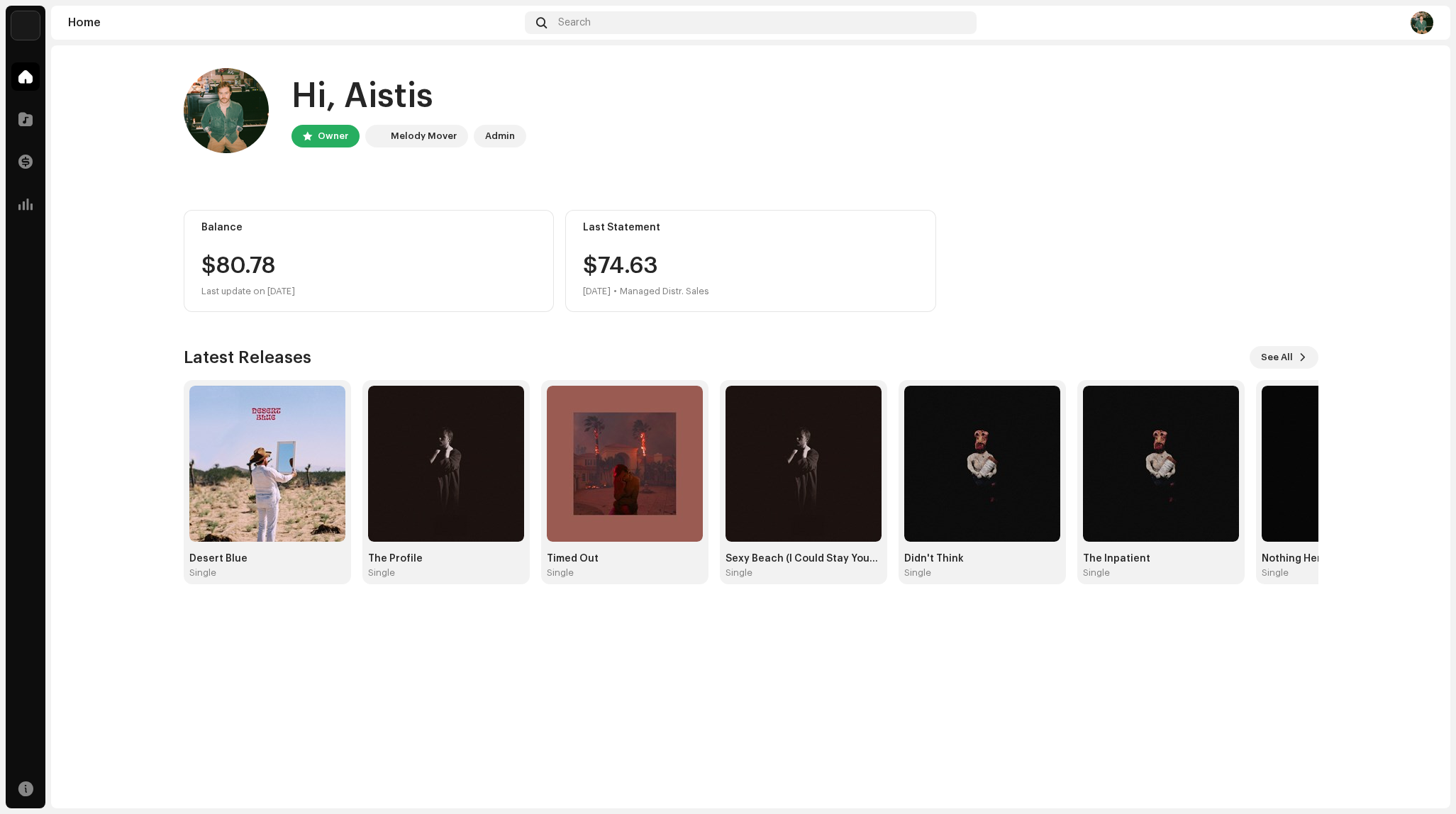
click at [1434, 19] on div "Home Search" at bounding box center [751, 23] width 1399 height 34
click at [1423, 22] on img at bounding box center [1422, 23] width 23 height 23
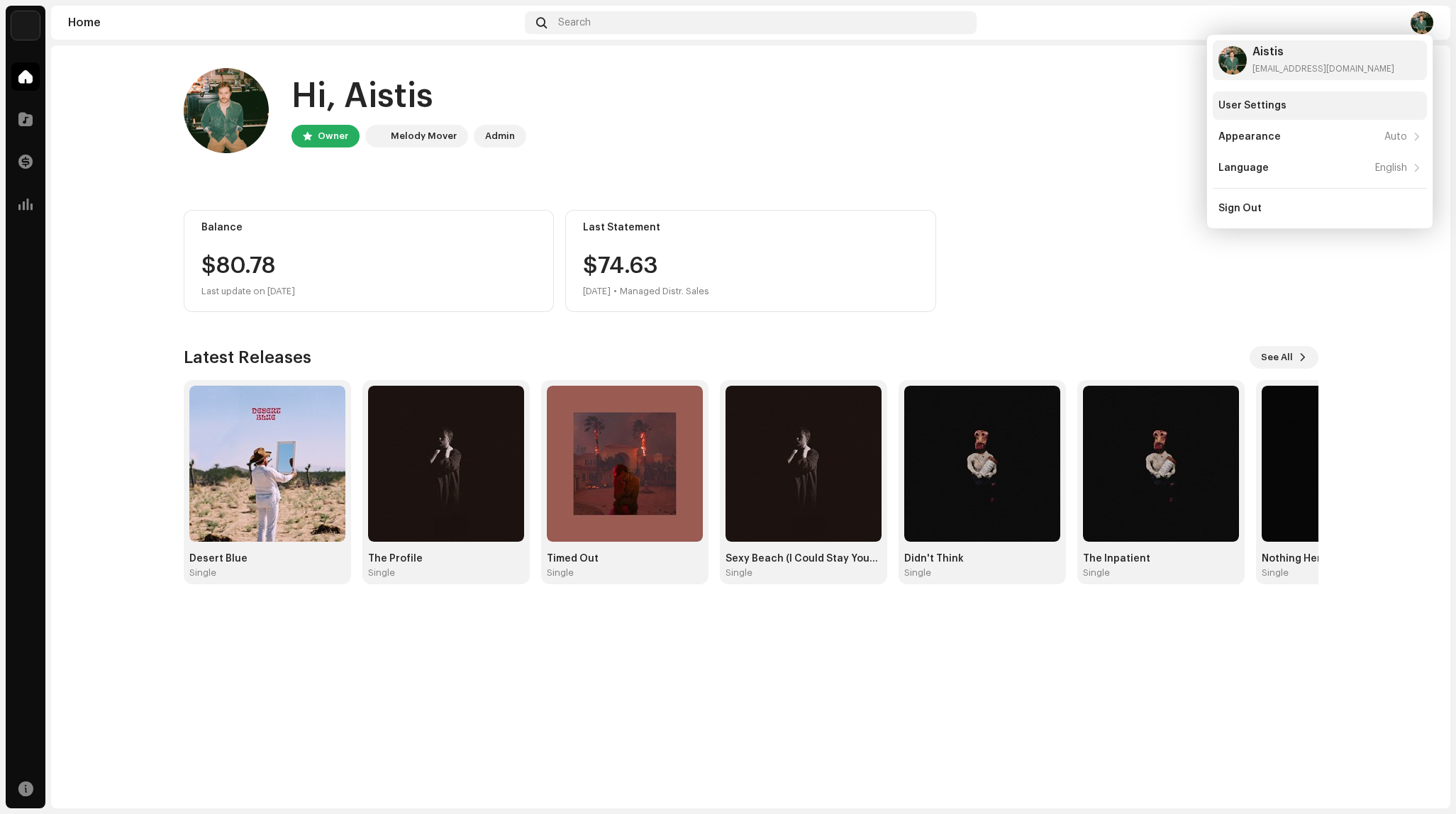
click at [1241, 108] on div "User Settings" at bounding box center [1253, 106] width 68 height 11
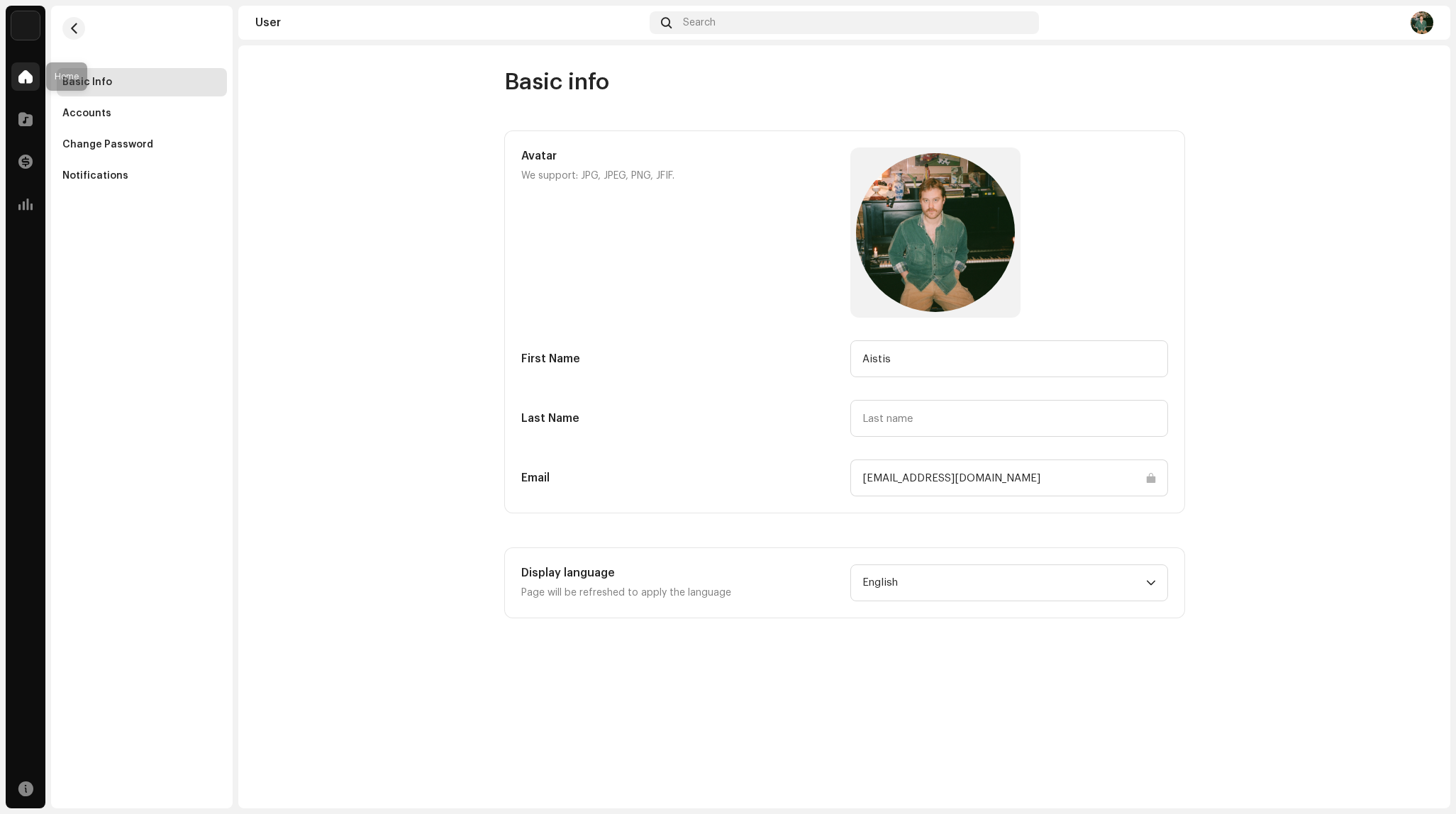
click at [15, 82] on div at bounding box center [25, 76] width 28 height 28
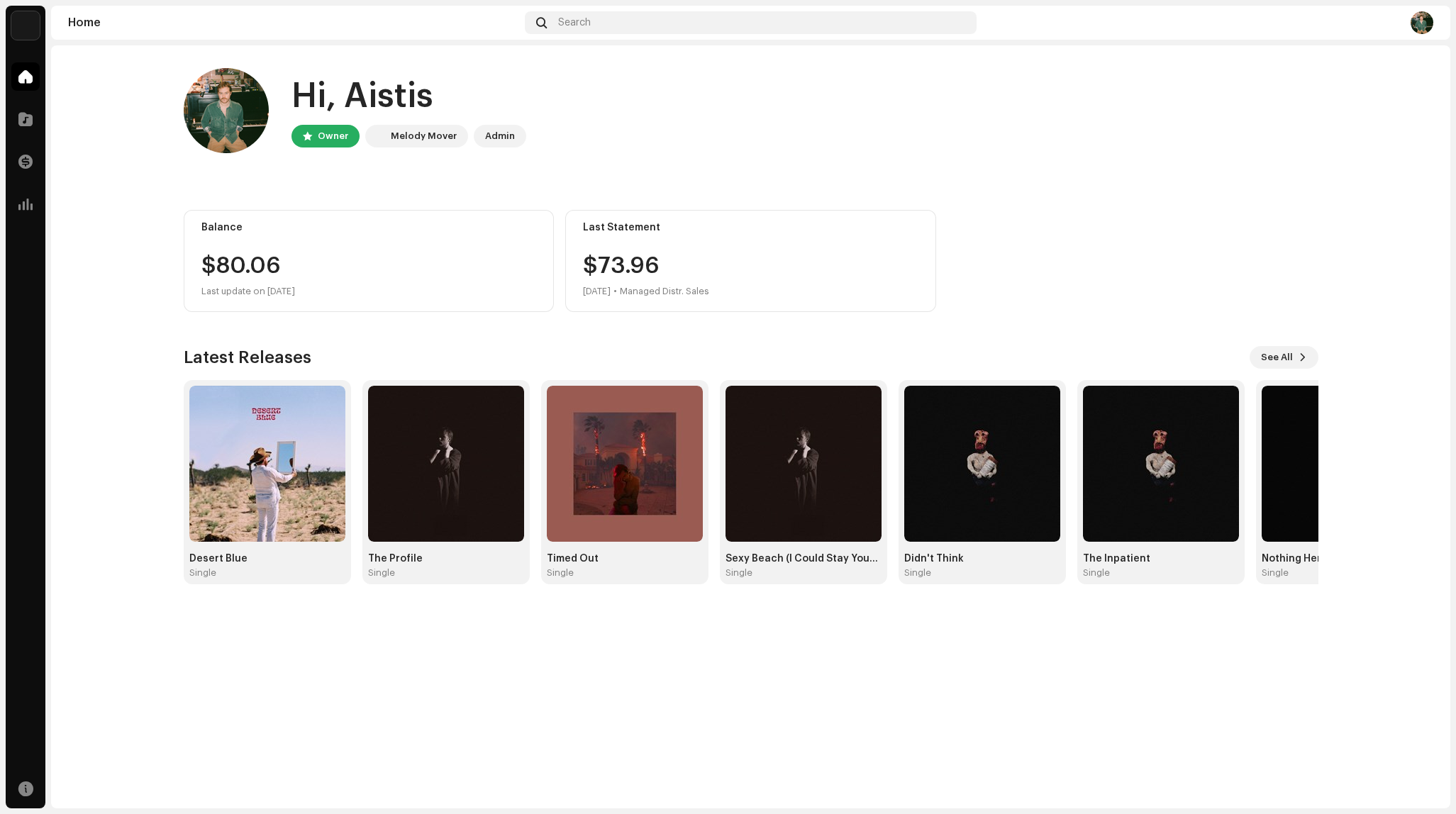
click at [239, 256] on div "$80.06" at bounding box center [368, 266] width 335 height 23
click at [1294, 355] on button "See All" at bounding box center [1284, 358] width 69 height 23
click at [251, 286] on div "Last update on [DATE]" at bounding box center [368, 291] width 335 height 17
click at [26, 159] on span at bounding box center [25, 162] width 14 height 11
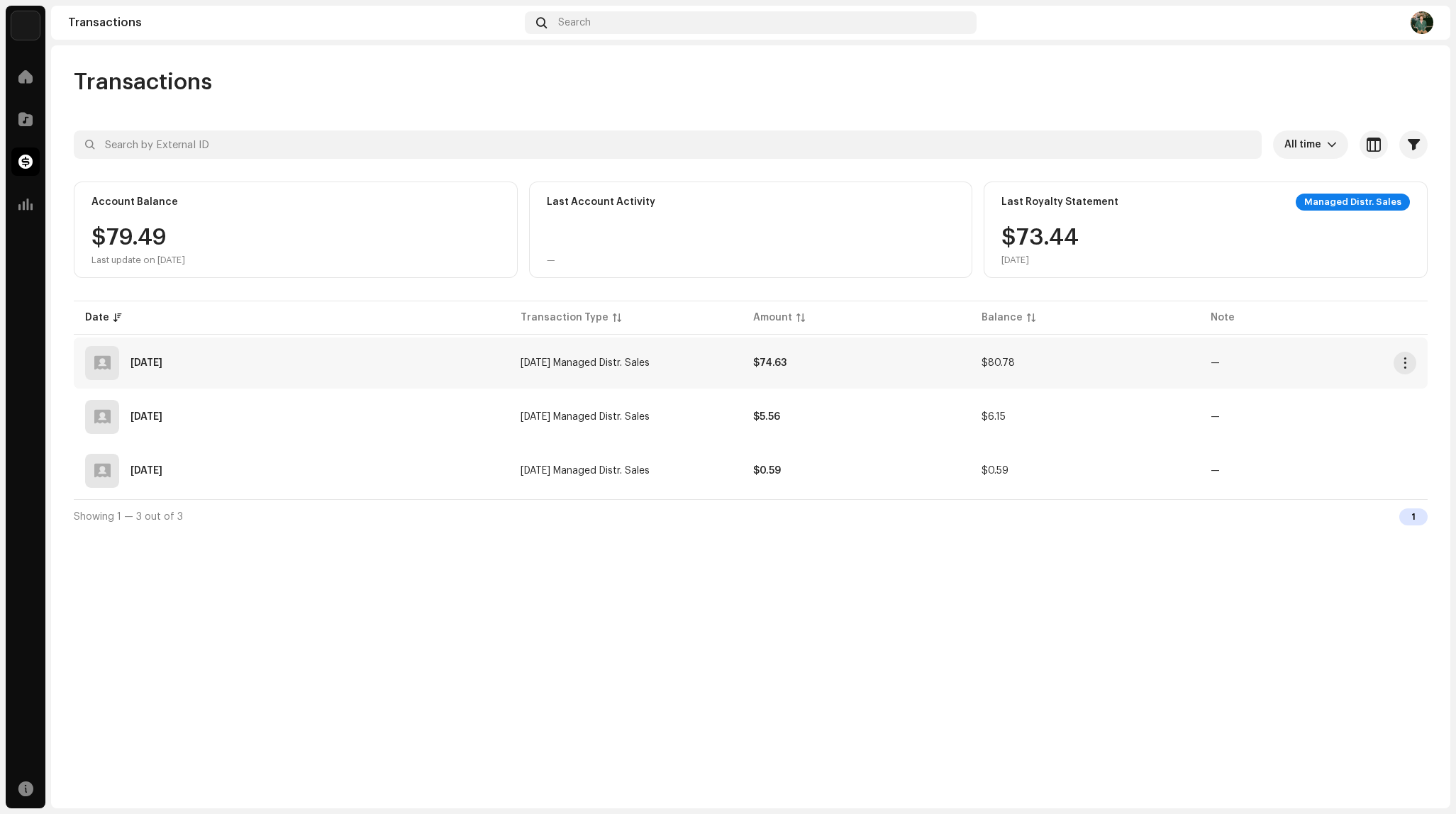
click at [335, 368] on div "[DATE]" at bounding box center [291, 364] width 413 height 34
click at [399, 289] on div "All time Selected 0 Select all Options Filters Types Statements Payments Fees R…" at bounding box center [751, 332] width 1354 height 403
click at [400, 248] on div "$80.78 Last update on [DATE]" at bounding box center [295, 246] width 408 height 40
click at [1363, 191] on div "Last Royalty Statement Managed Distr. Sales $74.63 [DATE]" at bounding box center [1205, 230] width 444 height 97
click at [1357, 204] on div "Managed Distr. Sales" at bounding box center [1353, 202] width 114 height 17
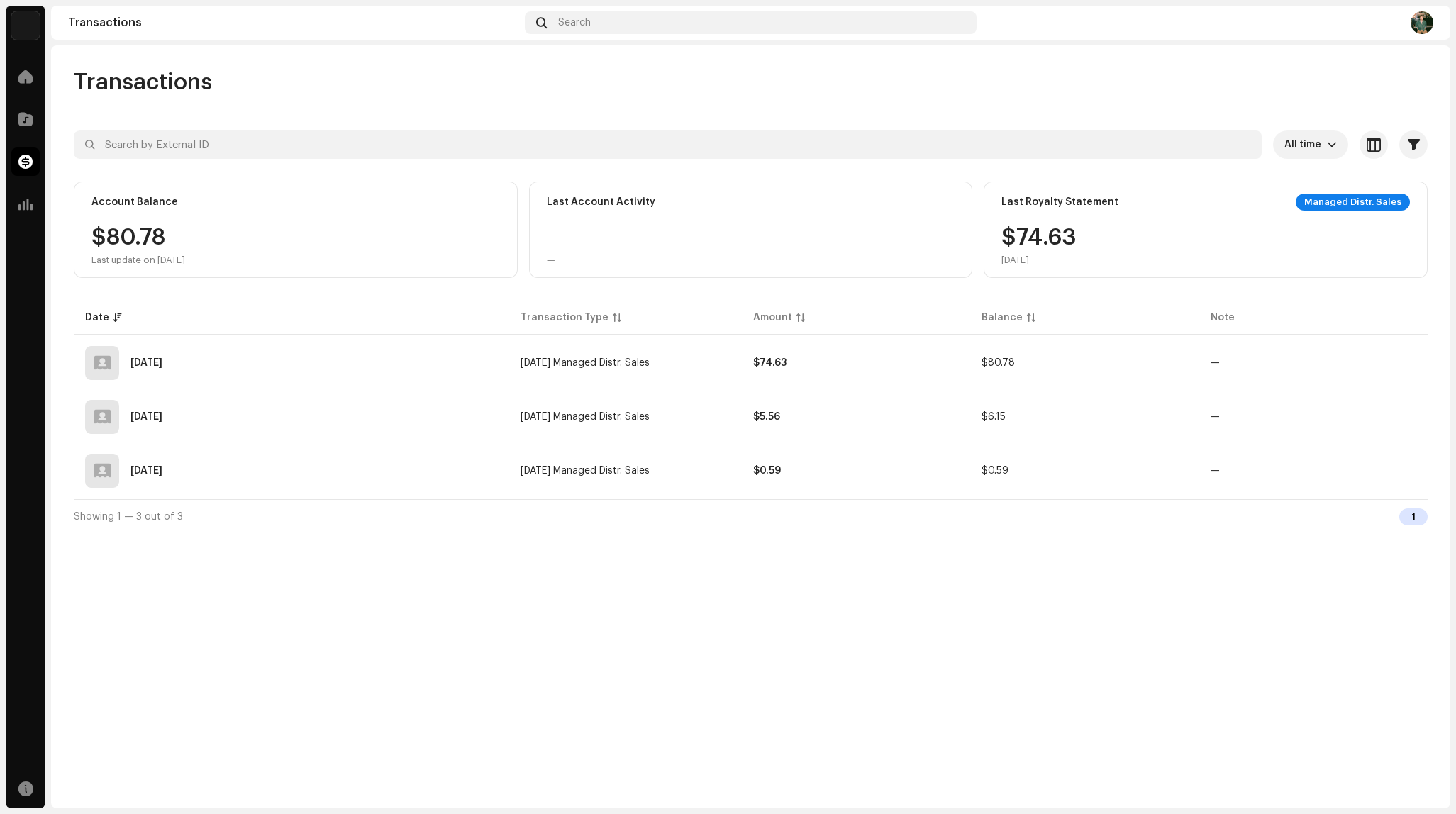
click at [1338, 250] on div "$74.63 [DATE]" at bounding box center [1205, 246] width 408 height 40
click at [22, 784] on span at bounding box center [26, 789] width 15 height 11
click at [149, 648] on div "Transactions All time Selected 0 Select all Options Filters Types Statements Pa…" at bounding box center [751, 427] width 1399 height 763
click at [26, 81] on span at bounding box center [25, 76] width 14 height 11
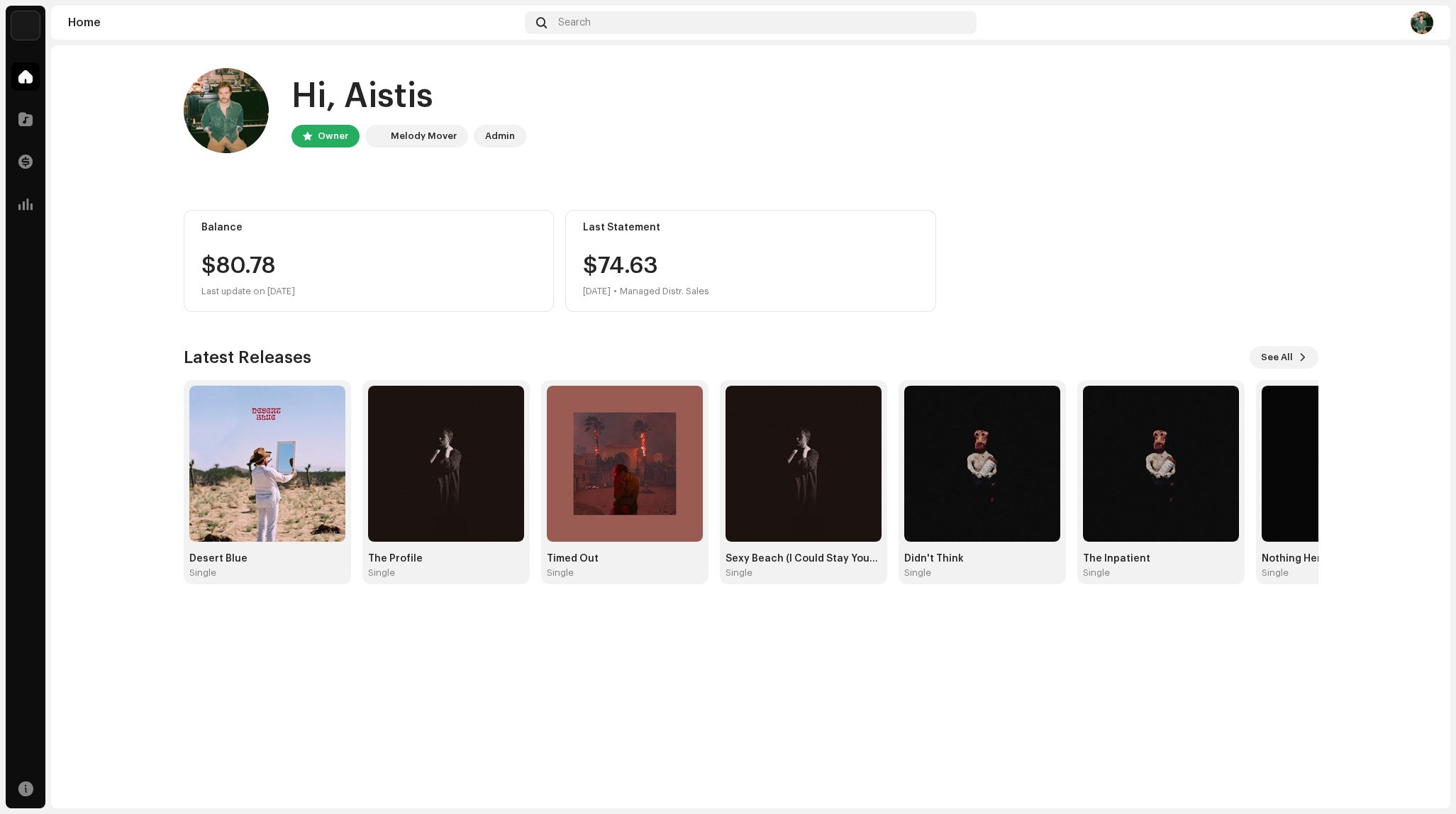
click at [1411, 12] on re-a-cover at bounding box center [1422, 23] width 23 height 23
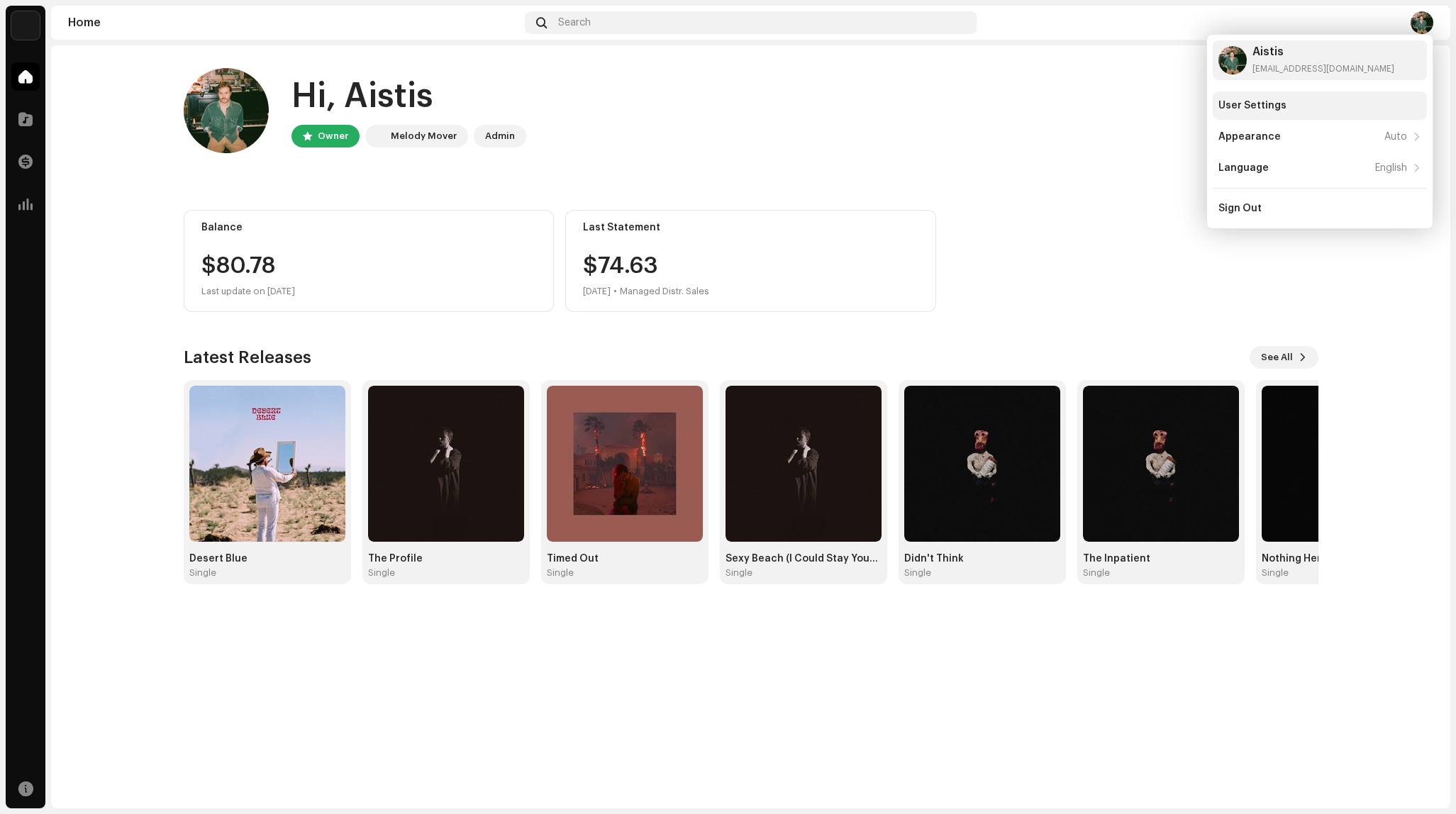
click at [1300, 97] on div "User Settings" at bounding box center [1320, 106] width 214 height 28
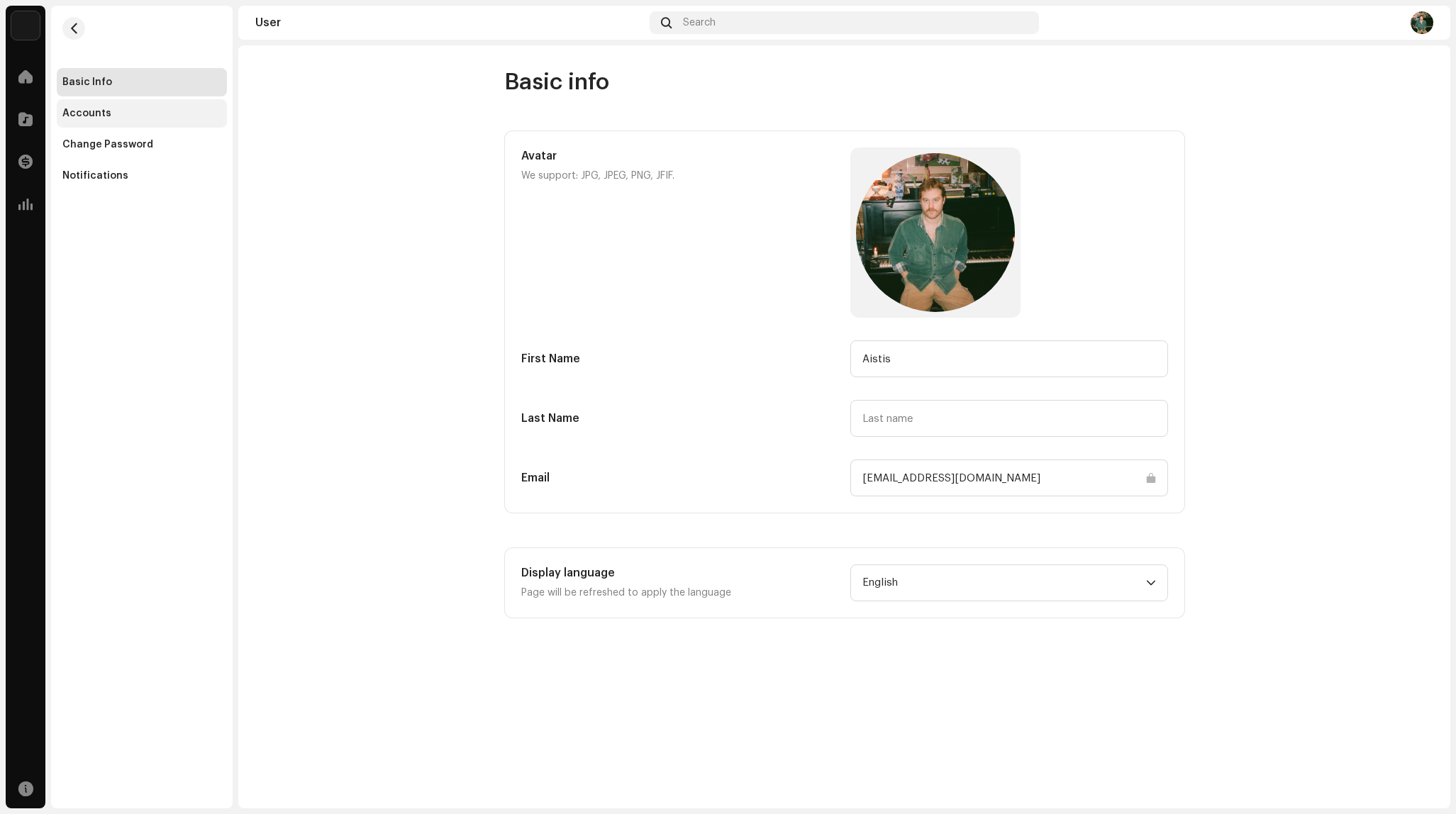
click at [139, 118] on div "Accounts" at bounding box center [142, 114] width 159 height 11
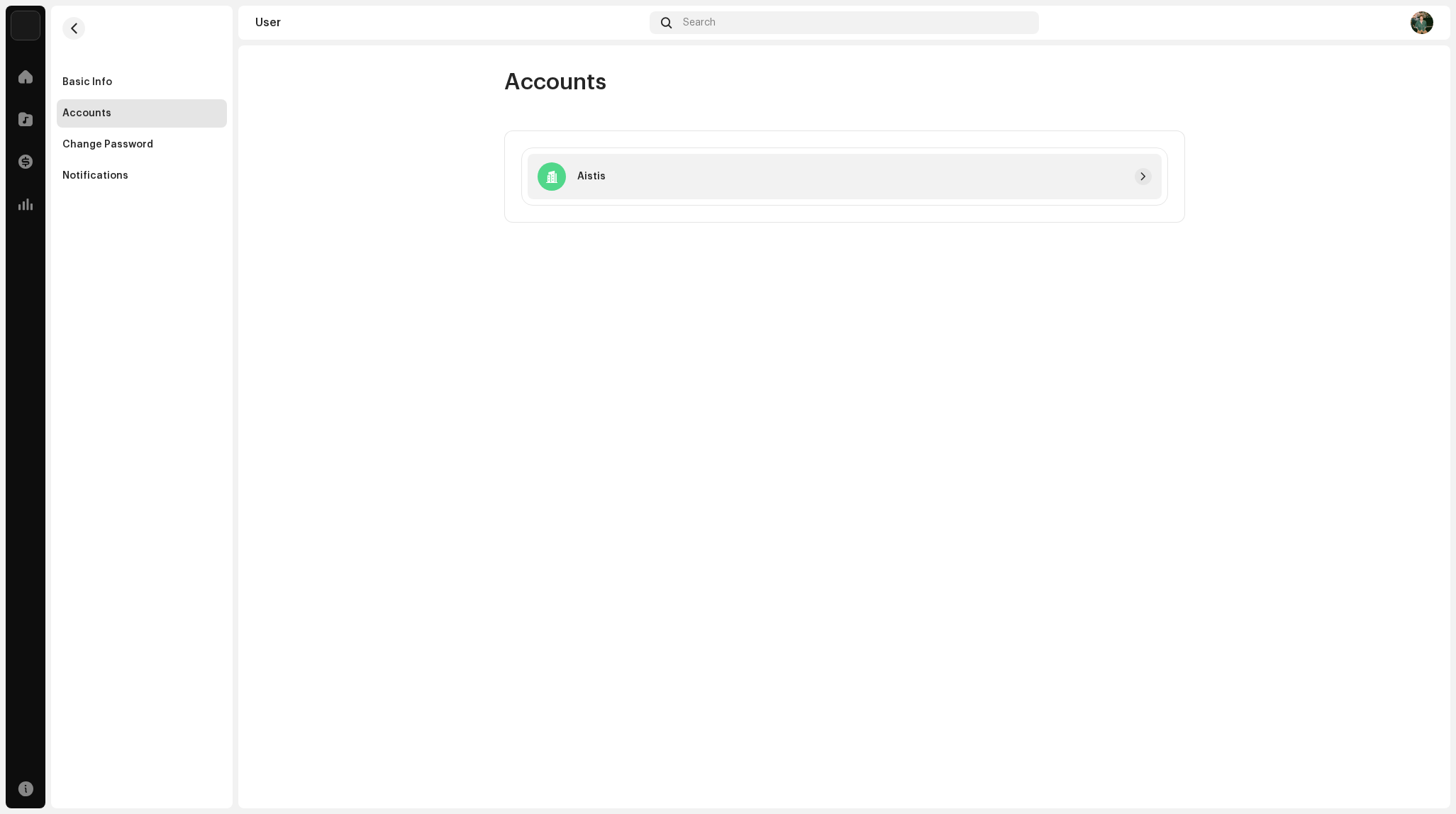
click at [565, 178] on div at bounding box center [551, 176] width 28 height 28
click at [1146, 179] on span "button" at bounding box center [1144, 177] width 8 height 11
click at [88, 76] on div "Basic Info" at bounding box center [87, 82] width 50 height 11
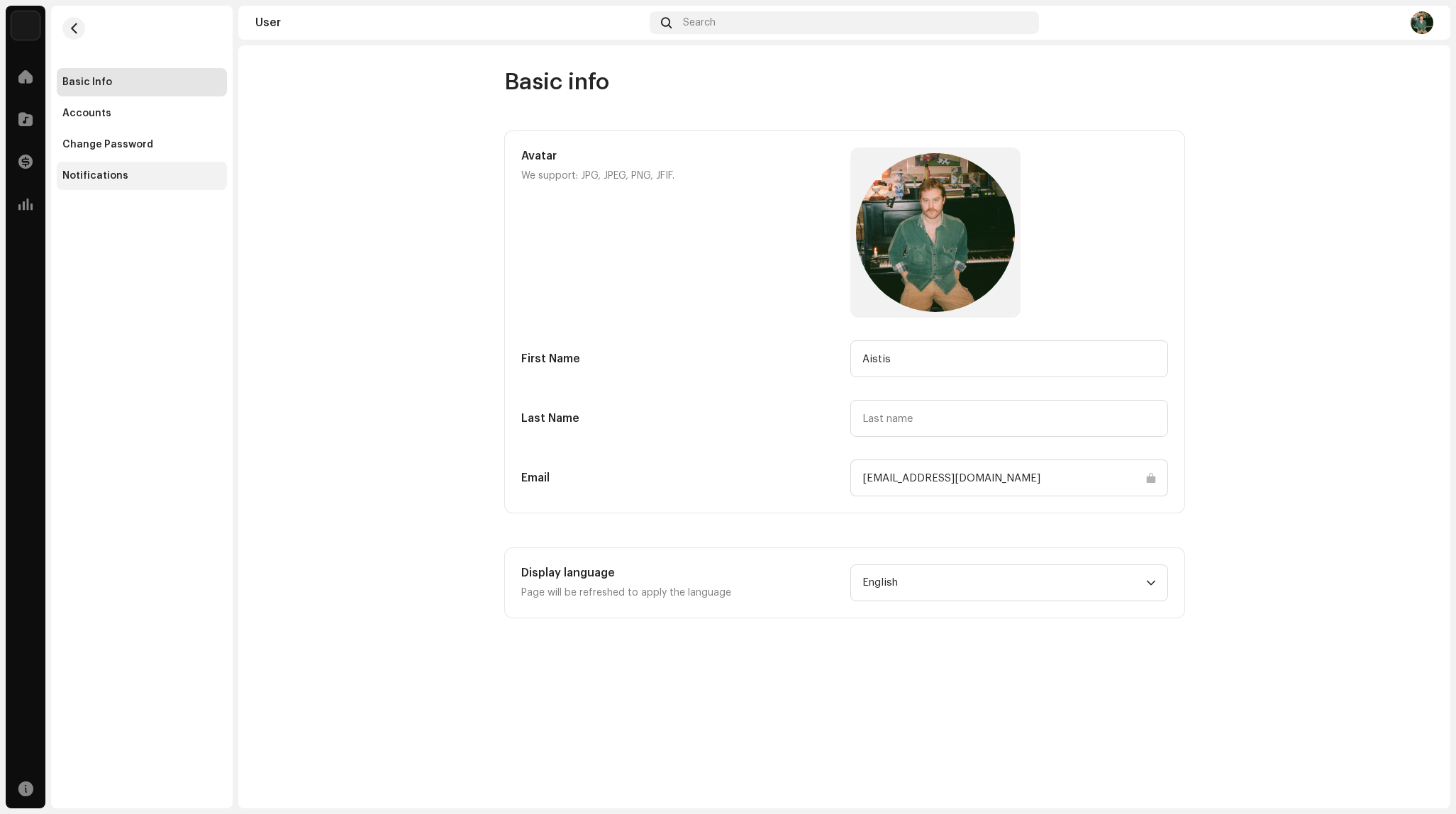
click at [115, 172] on div "Notifications" at bounding box center [95, 176] width 66 height 11
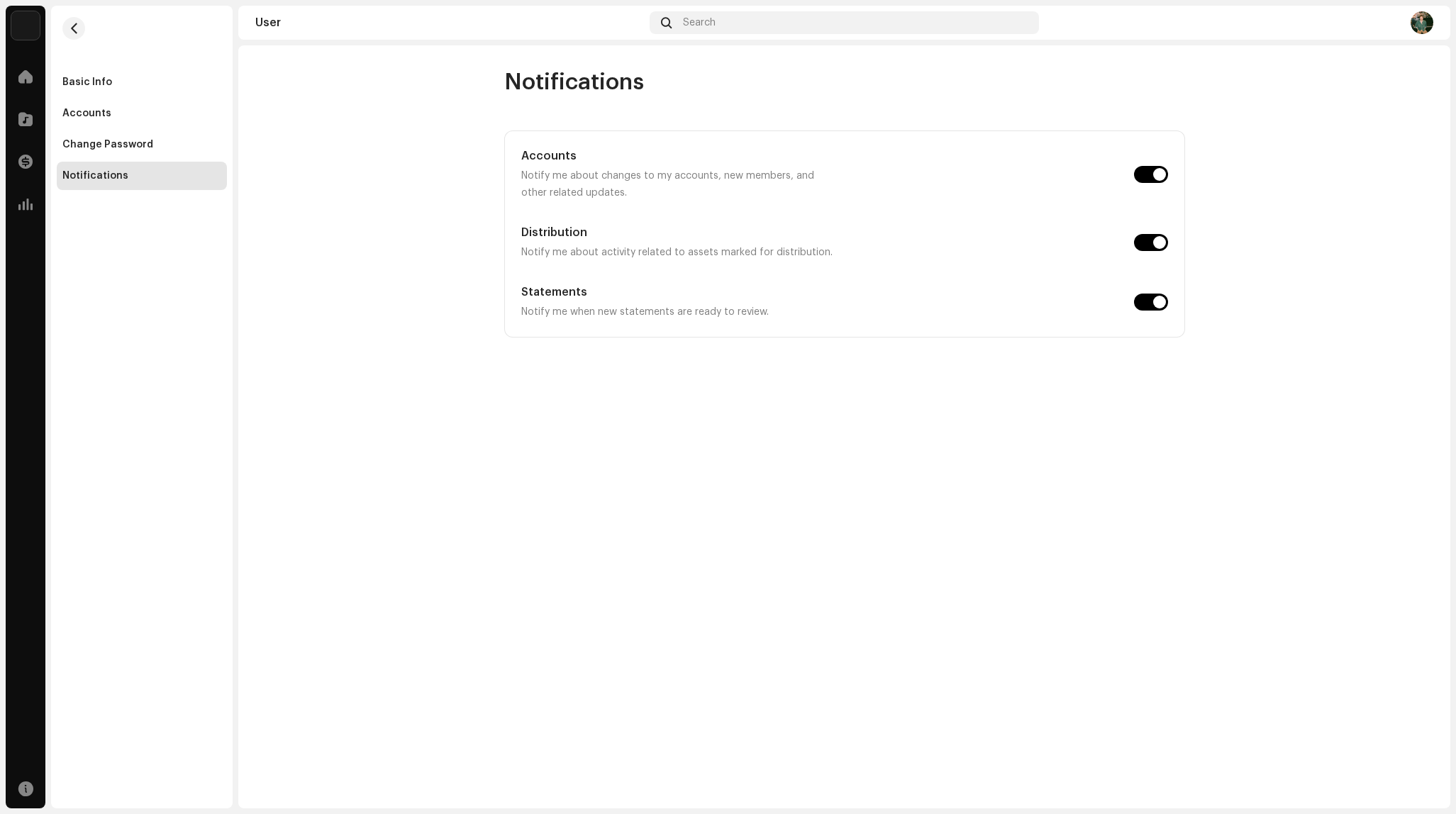
click at [32, 15] on img at bounding box center [25, 25] width 28 height 28
click at [170, 31] on span at bounding box center [169, 32] width 8 height 11
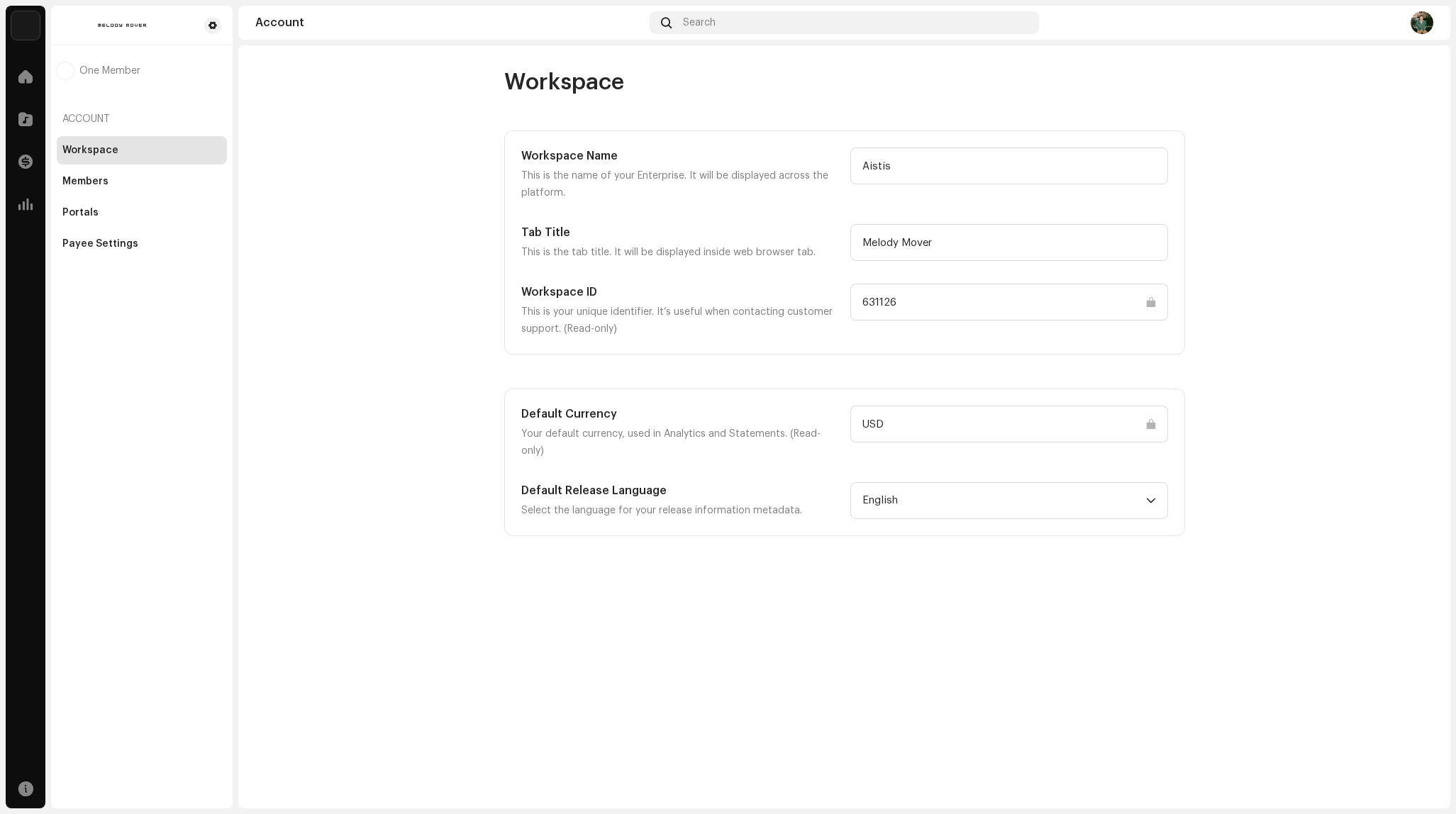
click at [972, 420] on input "USD" at bounding box center [1010, 424] width 318 height 37
click at [1129, 483] on span "English" at bounding box center [1005, 501] width 284 height 36
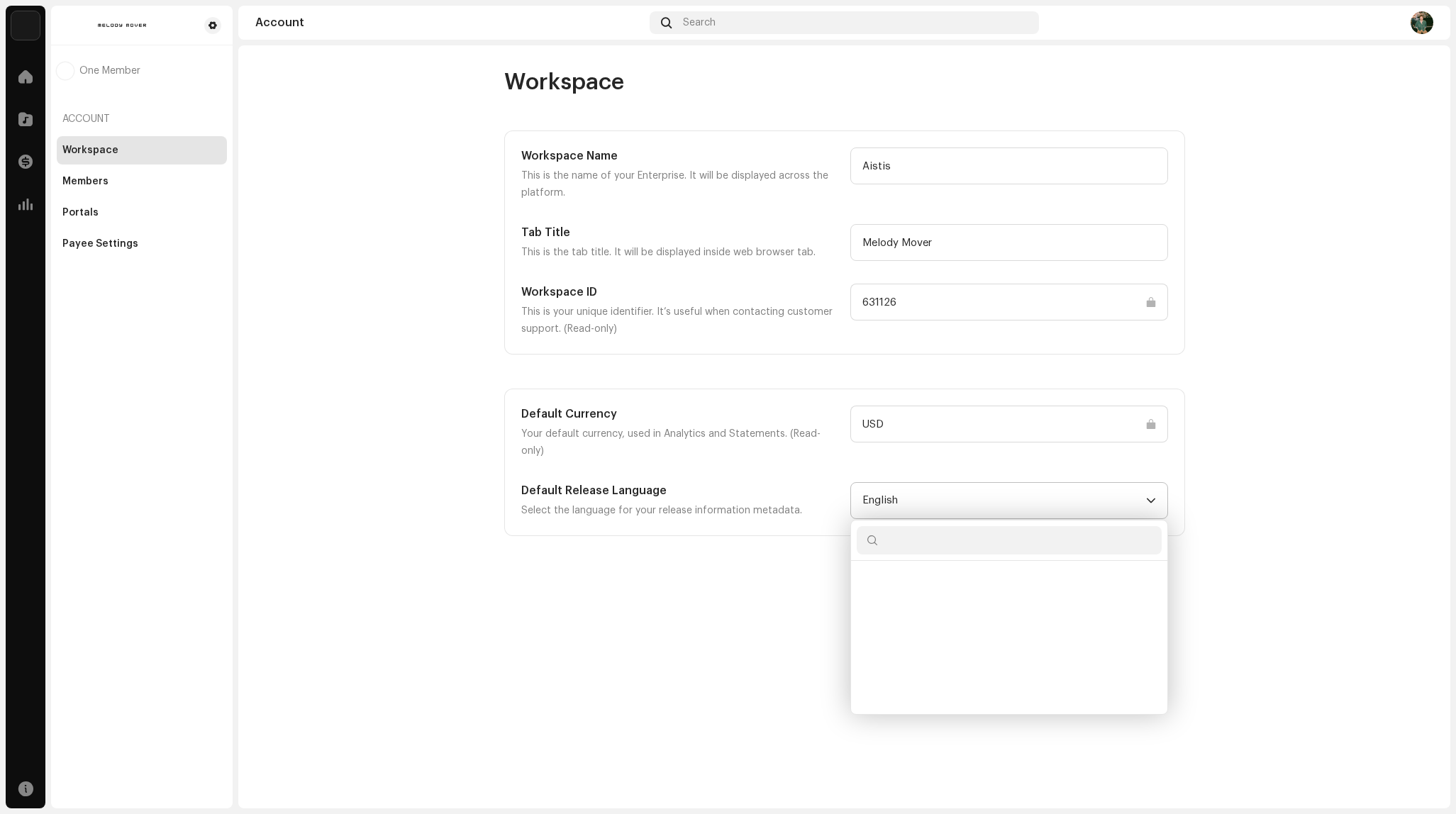
scroll to position [1311, 0]
click at [1129, 483] on span "English" at bounding box center [1005, 501] width 284 height 36
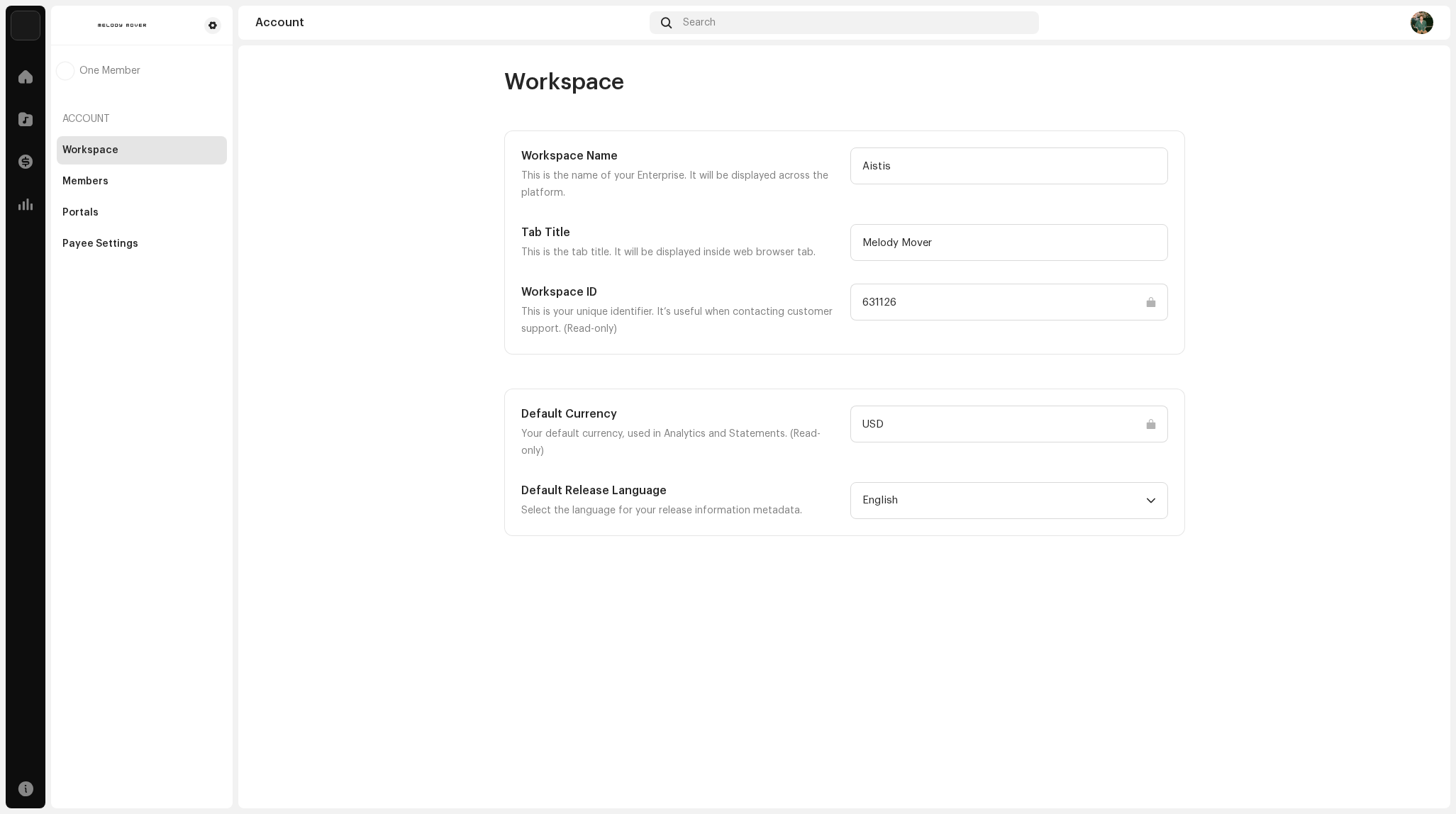
click at [1266, 453] on account-workspace "Workspace Workspace Name This is the name of your Enterprise. It will be displa…" at bounding box center [845, 302] width 1213 height 468
click at [108, 241] on div "Payee Settings" at bounding box center [101, 244] width 76 height 11
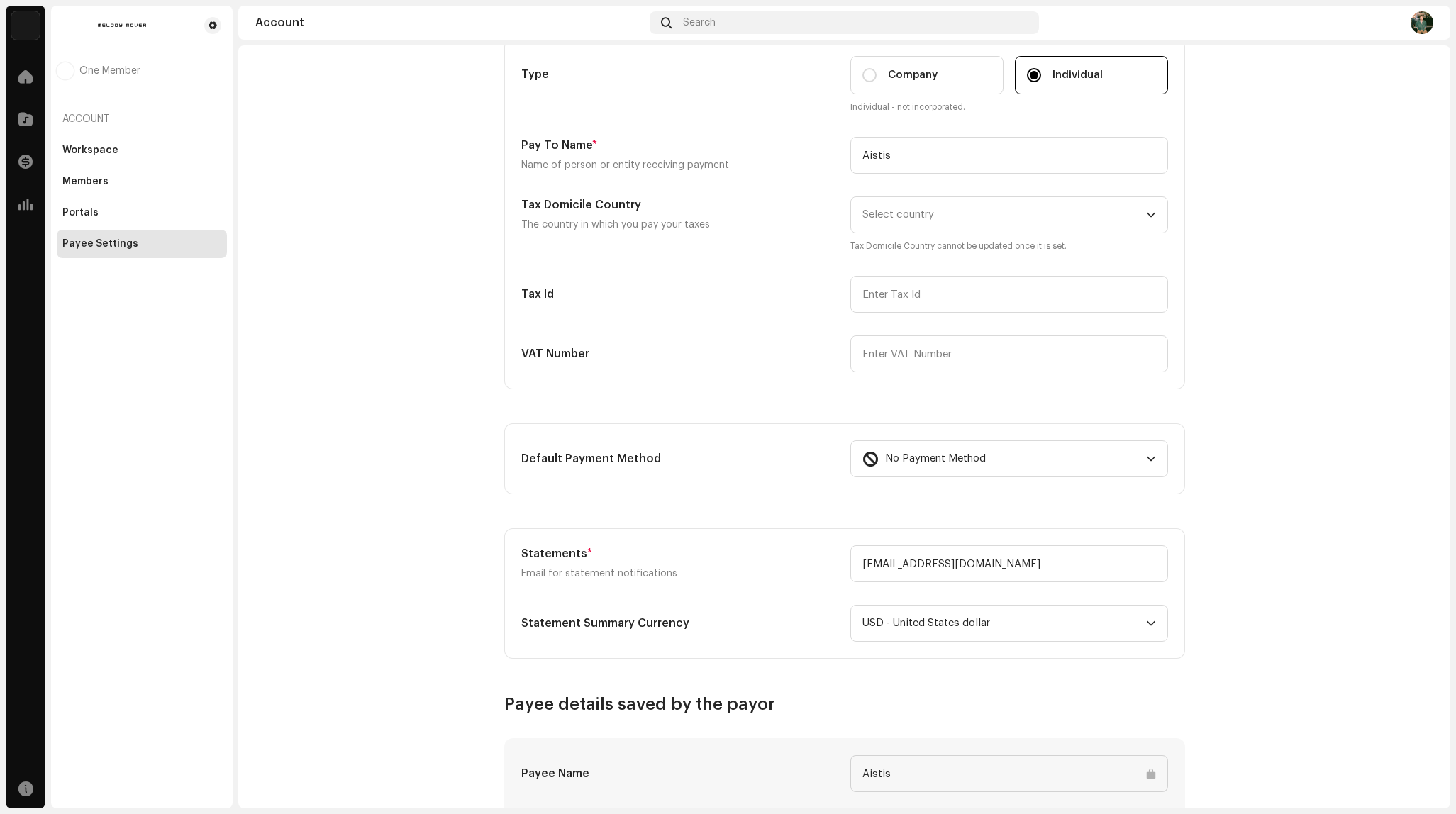
scroll to position [93, 0]
click at [1032, 450] on div "No Payment Method" at bounding box center [1002, 459] width 278 height 36
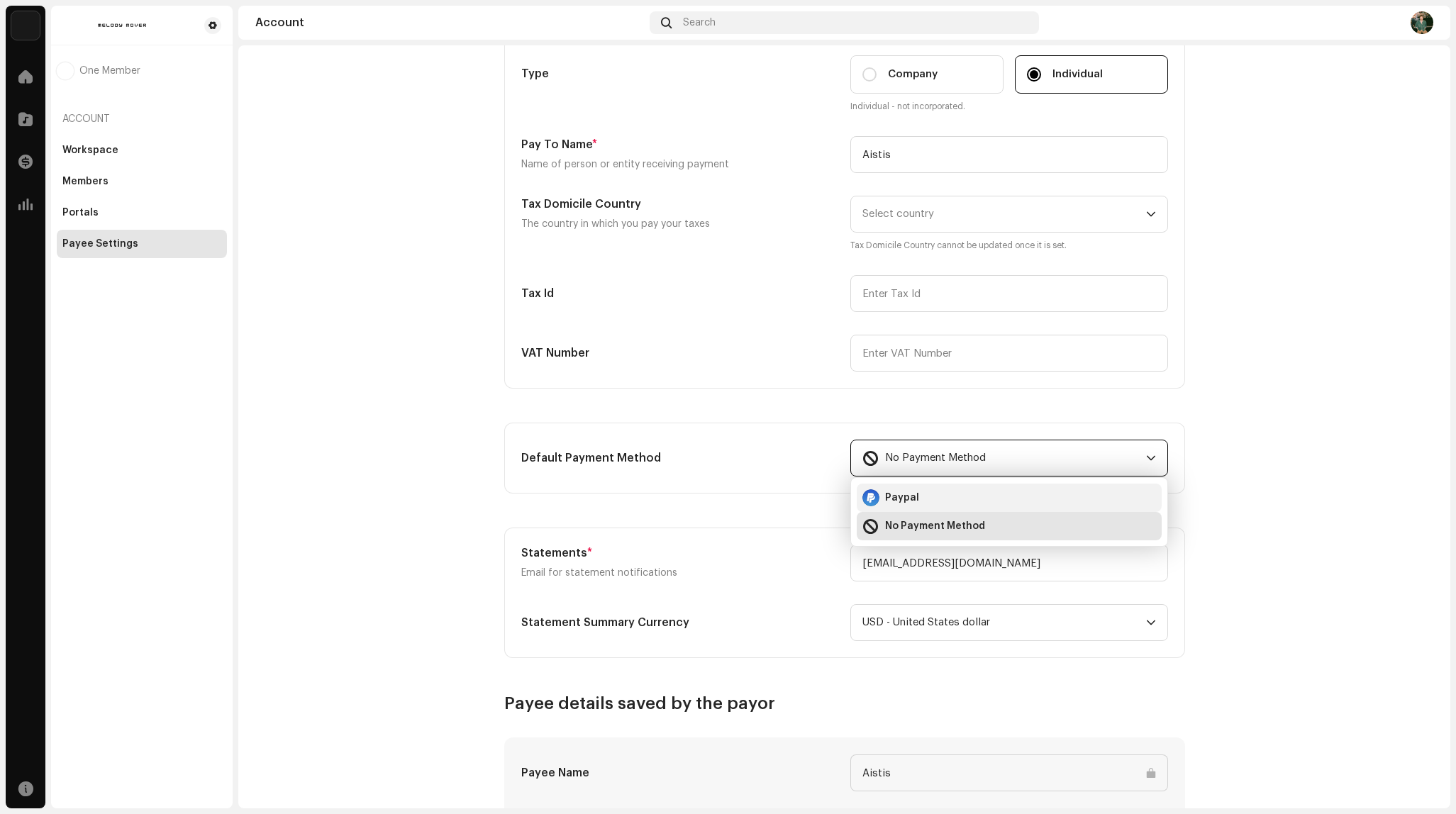
click at [956, 500] on div "Paypal" at bounding box center [1010, 497] width 294 height 17
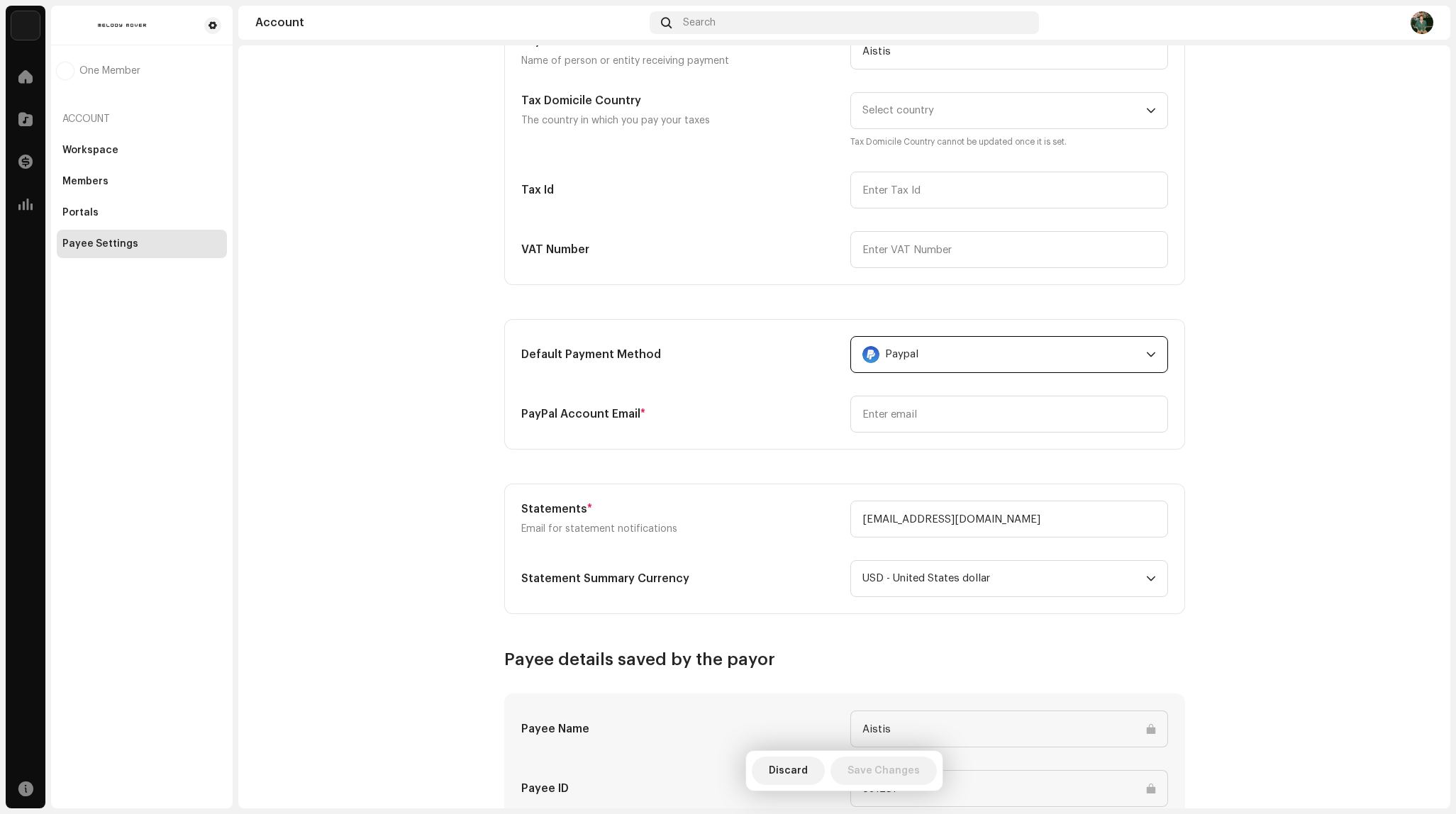
scroll to position [199, 0]
click at [1066, 406] on input "email" at bounding box center [1010, 411] width 318 height 37
type input "[EMAIL_ADDRESS][DOMAIN_NAME]"
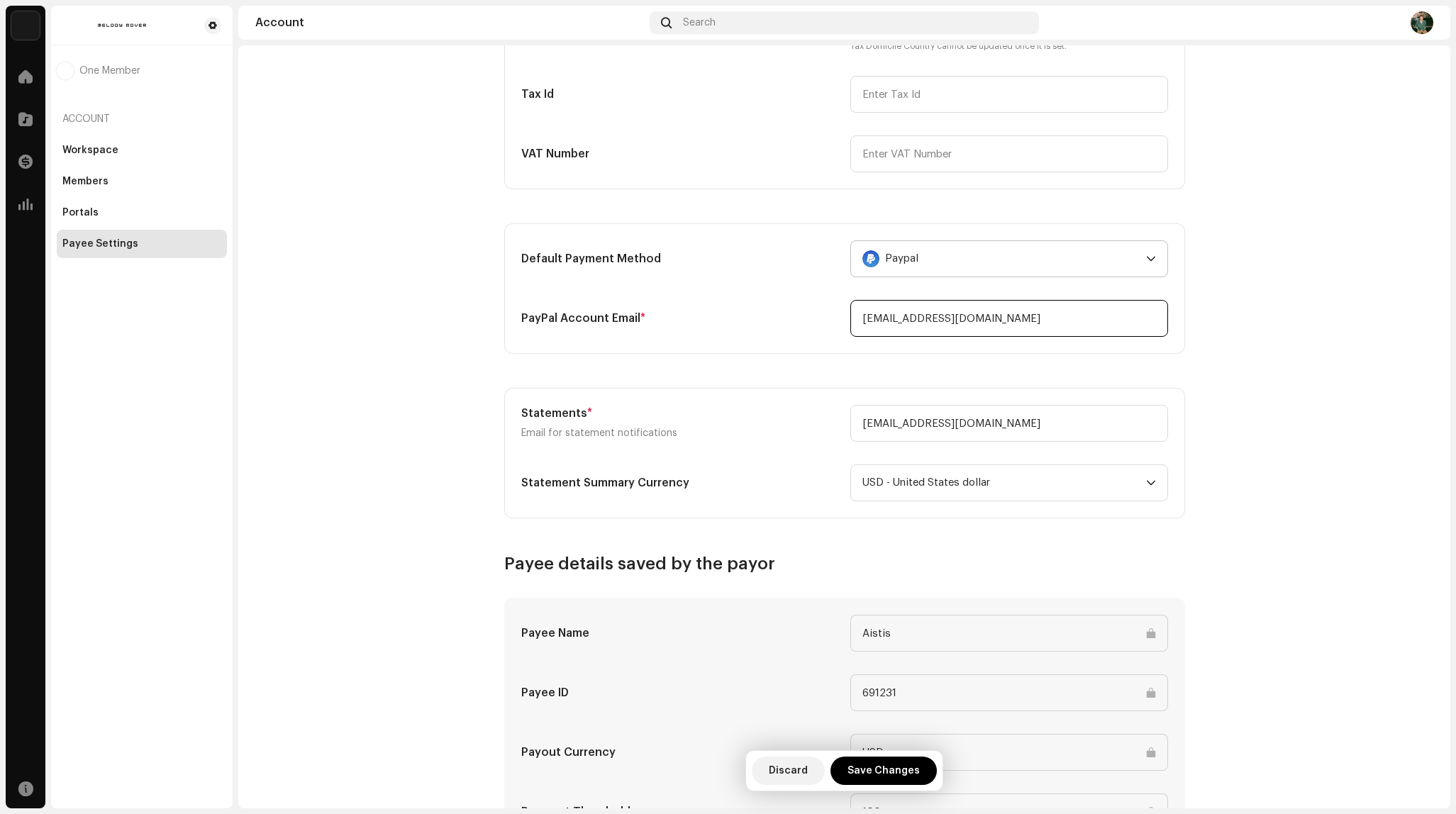
scroll to position [299, 0]
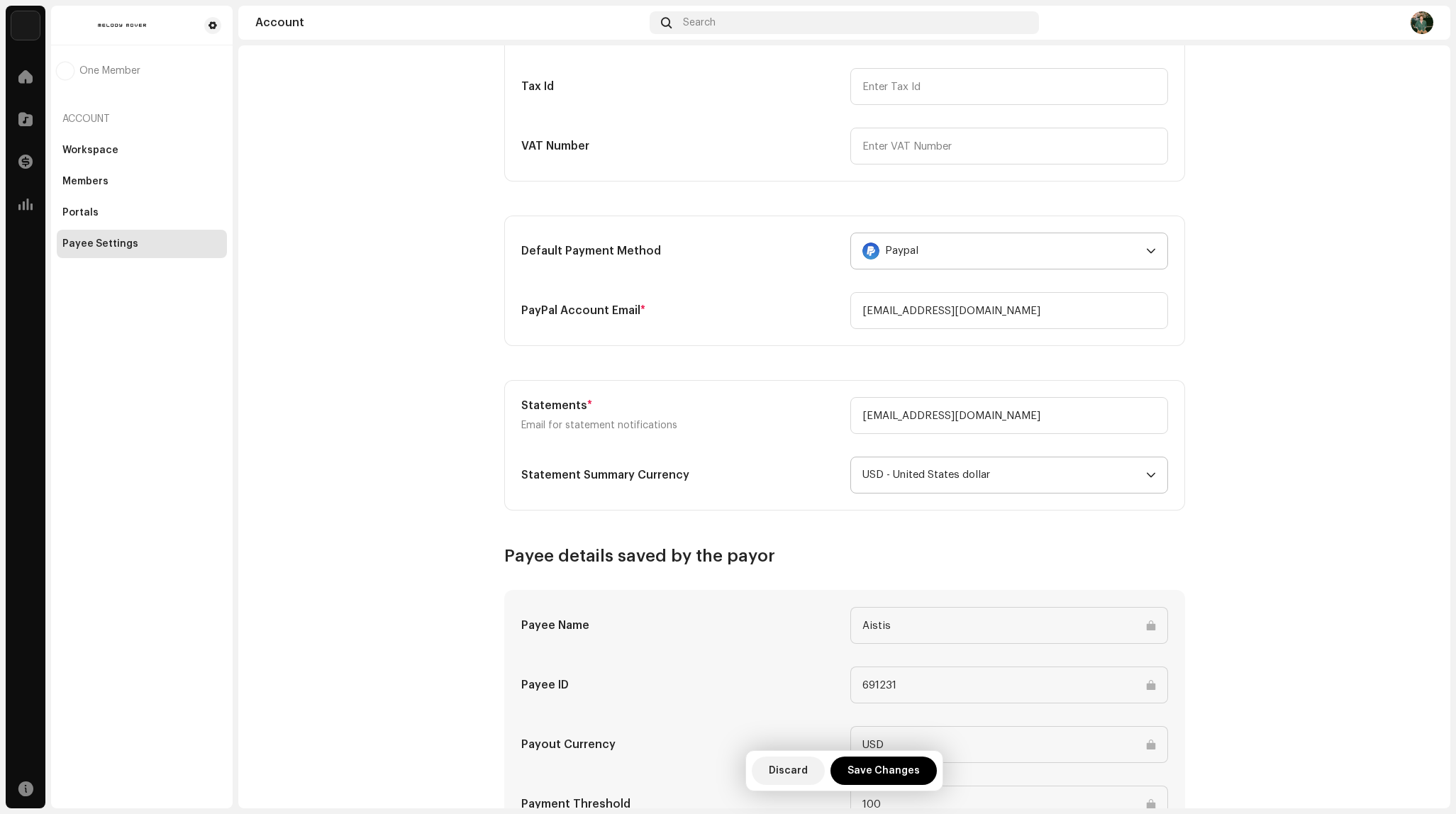
click at [1031, 484] on span "USD - United States dollar" at bounding box center [1005, 476] width 284 height 36
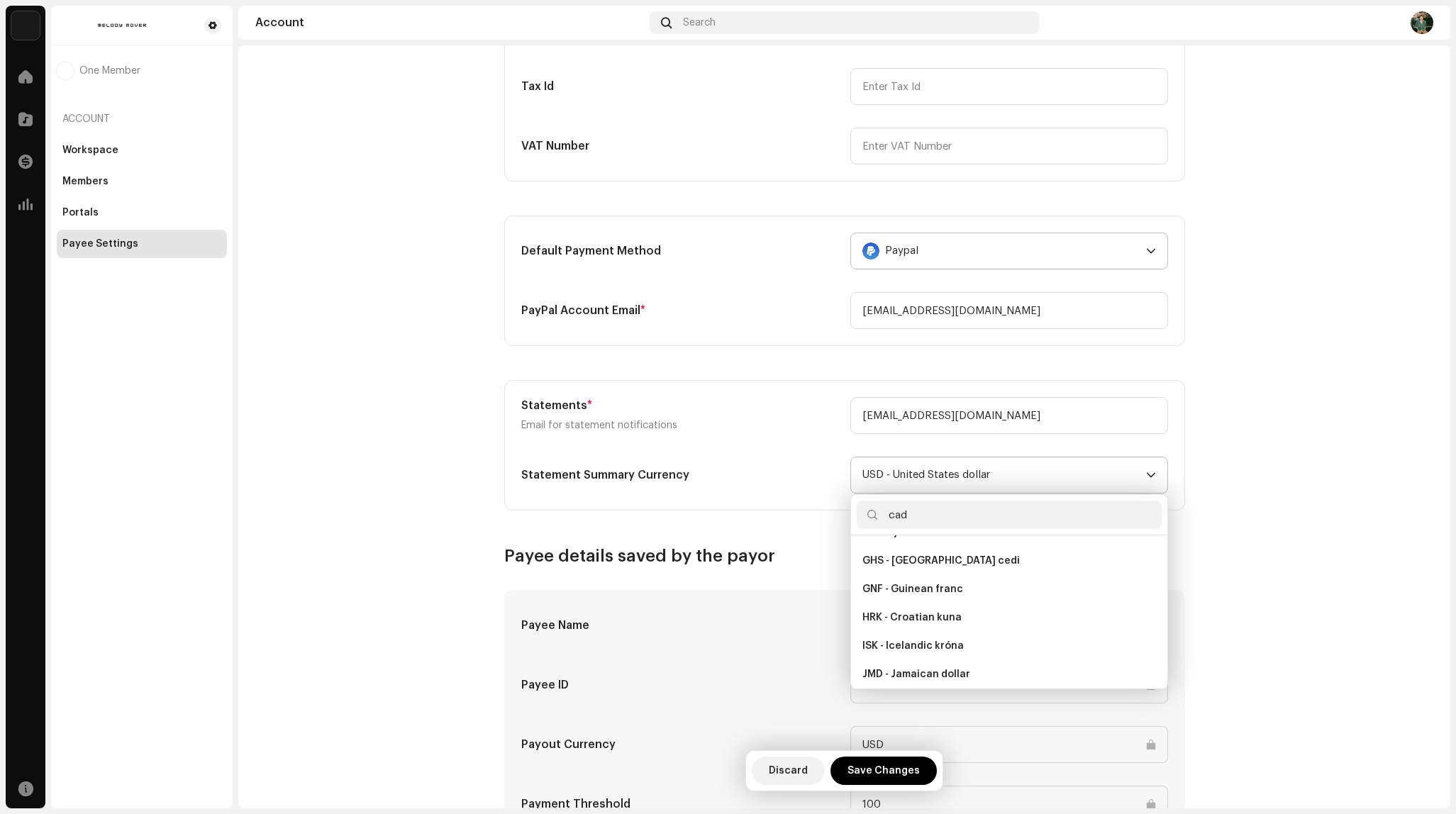
scroll to position [0, 0]
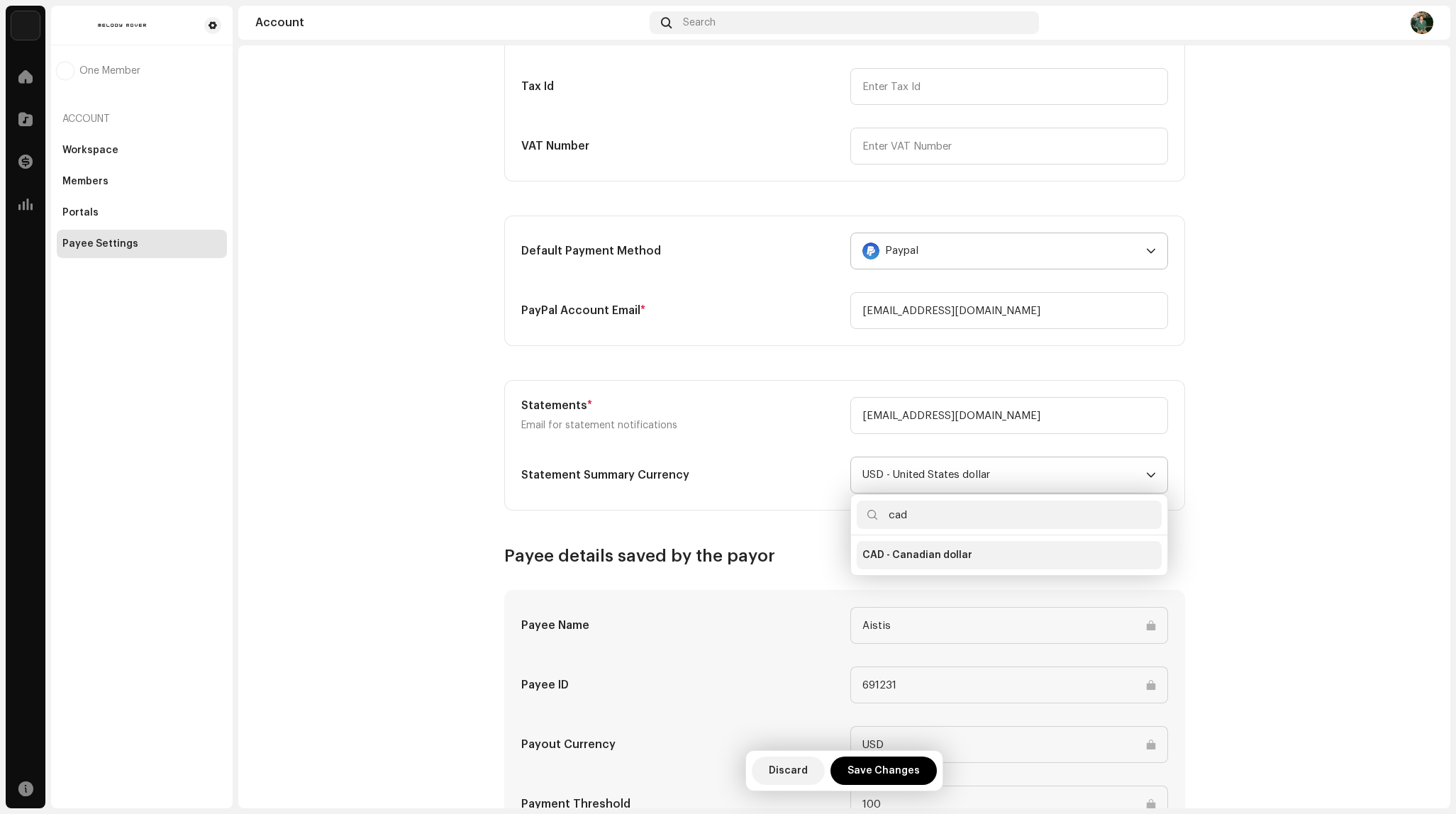
type input "cad"
click at [961, 557] on span "CAD - Canadian dollar" at bounding box center [917, 555] width 110 height 14
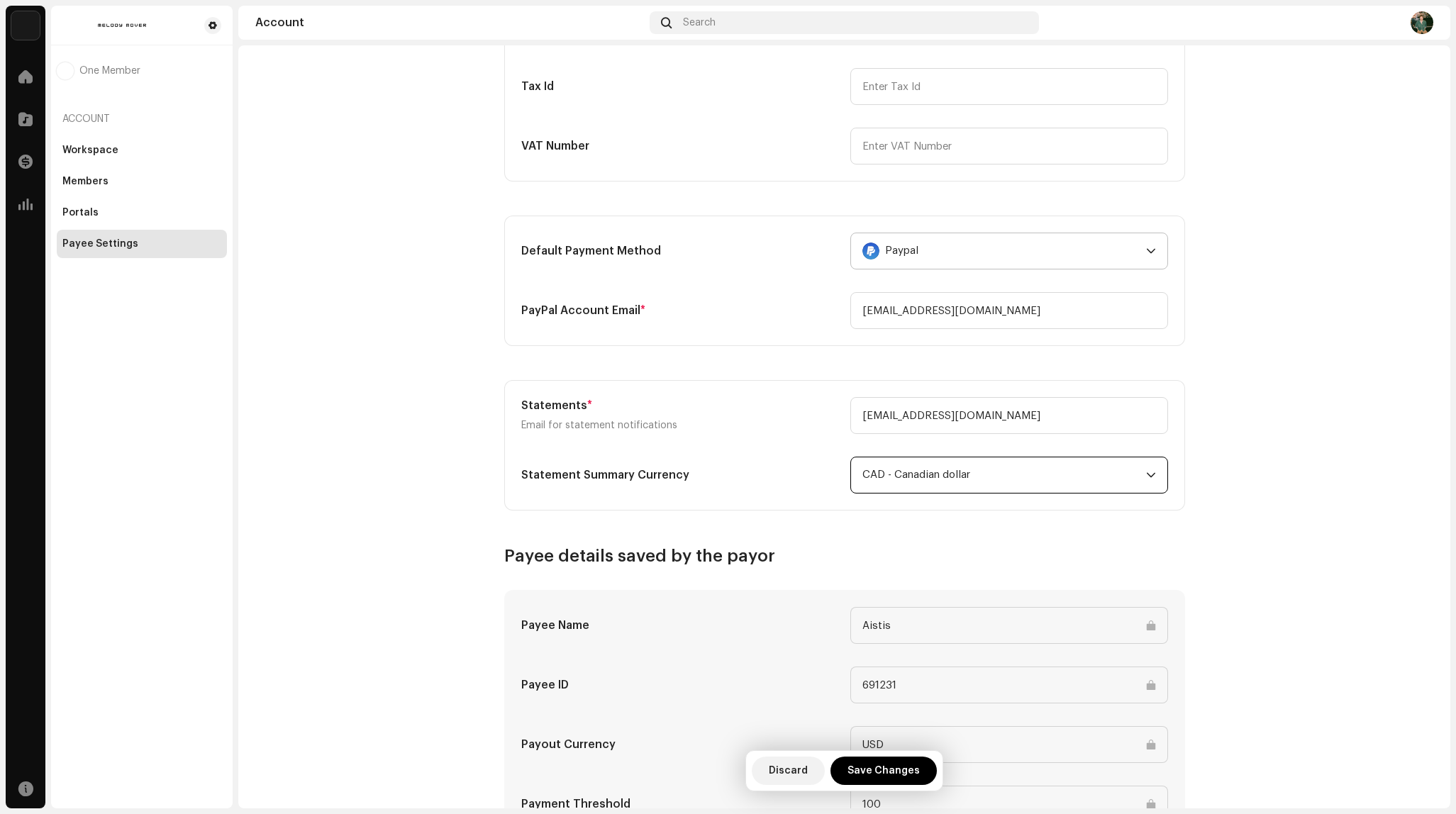
click at [1279, 392] on account-payee-settings "Payee Settings Type Company Individual Individual - not incorporated. Pay To Na…" at bounding box center [845, 334] width 1213 height 1131
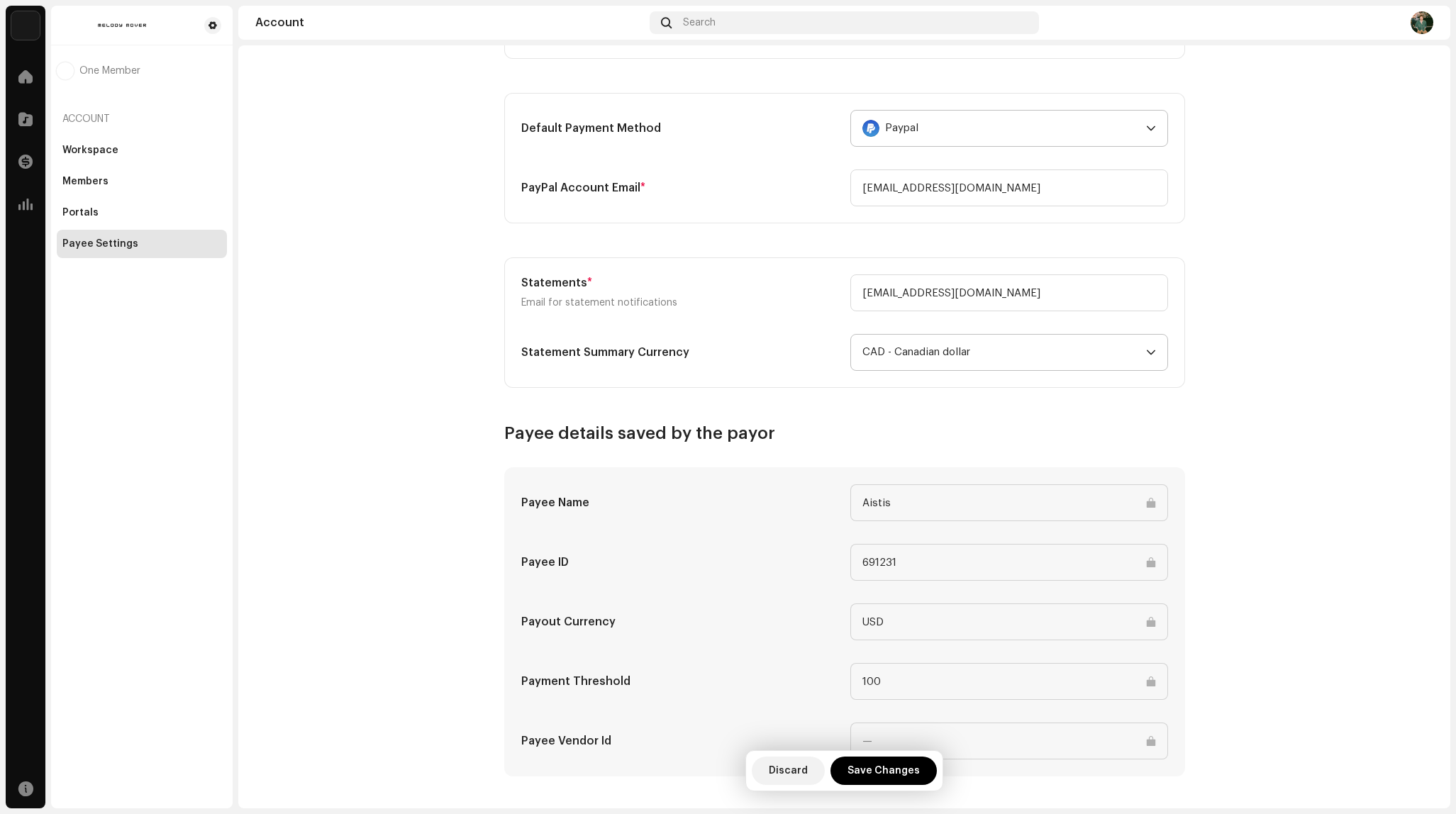
scroll to position [424, 0]
click at [883, 772] on span "Save Changes" at bounding box center [883, 771] width 72 height 28
click at [933, 627] on input "USD" at bounding box center [1010, 619] width 318 height 37
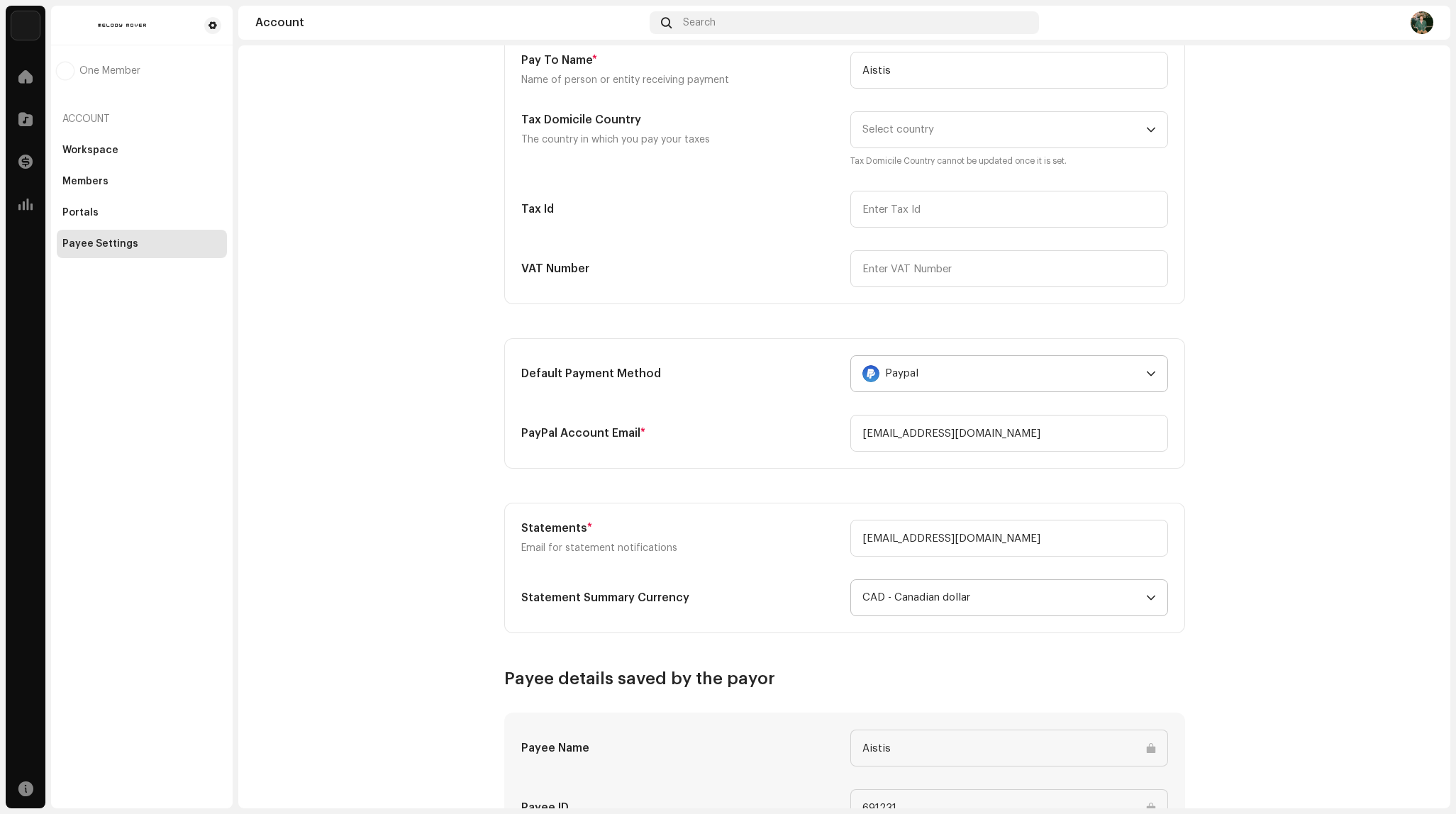
scroll to position [0, 0]
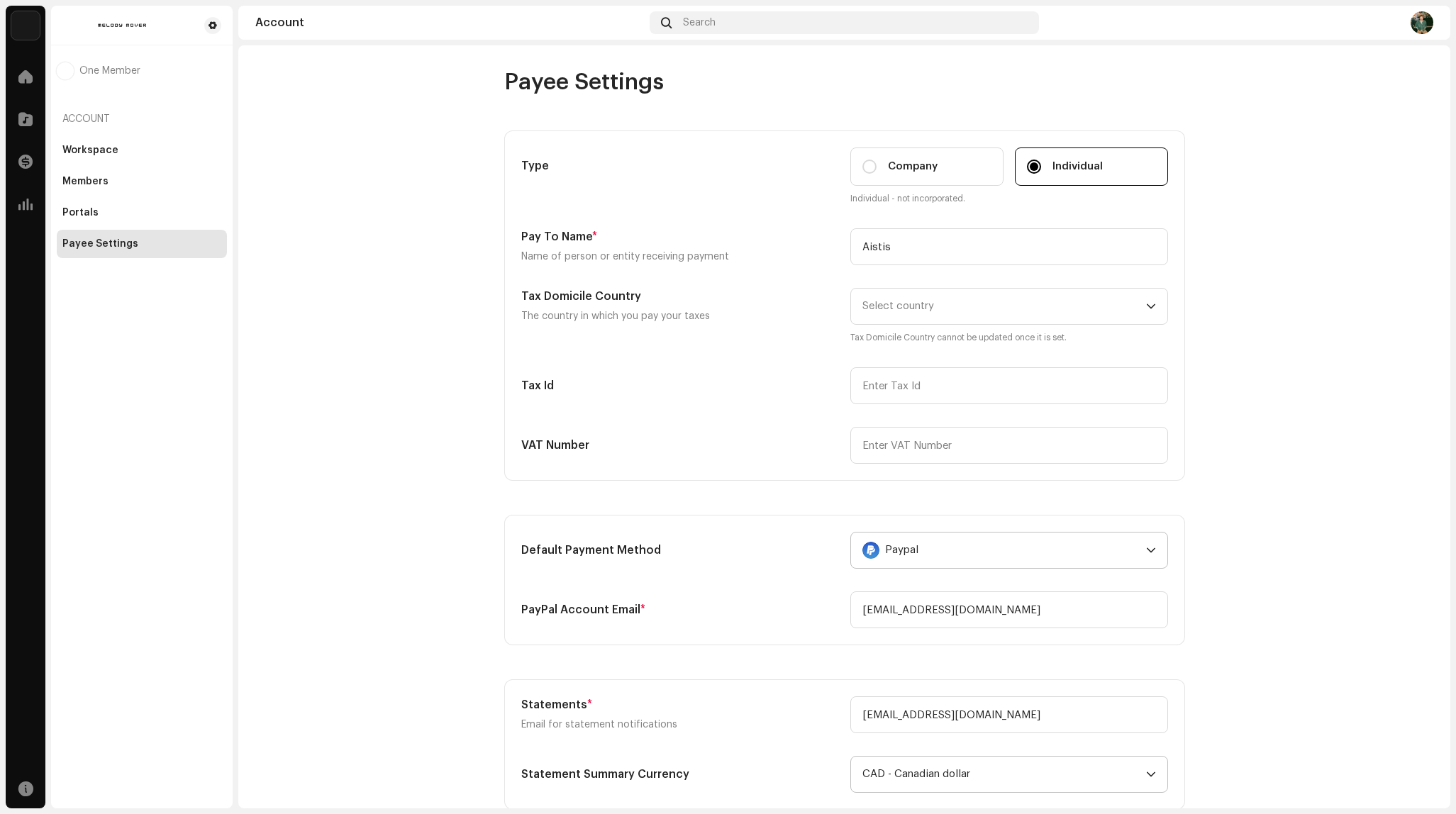
click at [1292, 341] on account-payee-settings "Payee Settings Type Company Individual Individual - not incorporated. Pay To Na…" at bounding box center [845, 633] width 1213 height 1131
click at [987, 241] on input "Aistis" at bounding box center [1010, 246] width 318 height 37
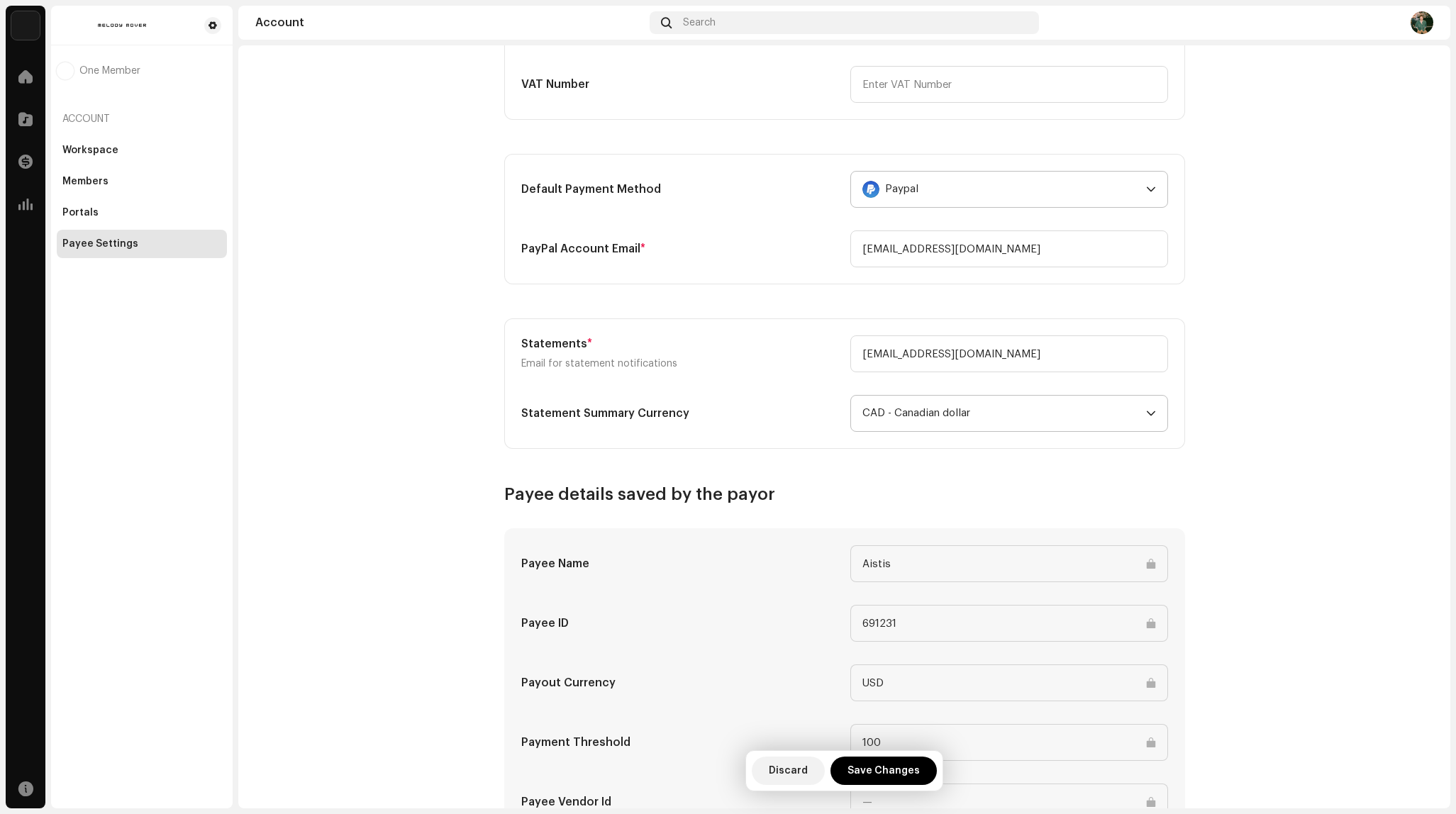
scroll to position [424, 0]
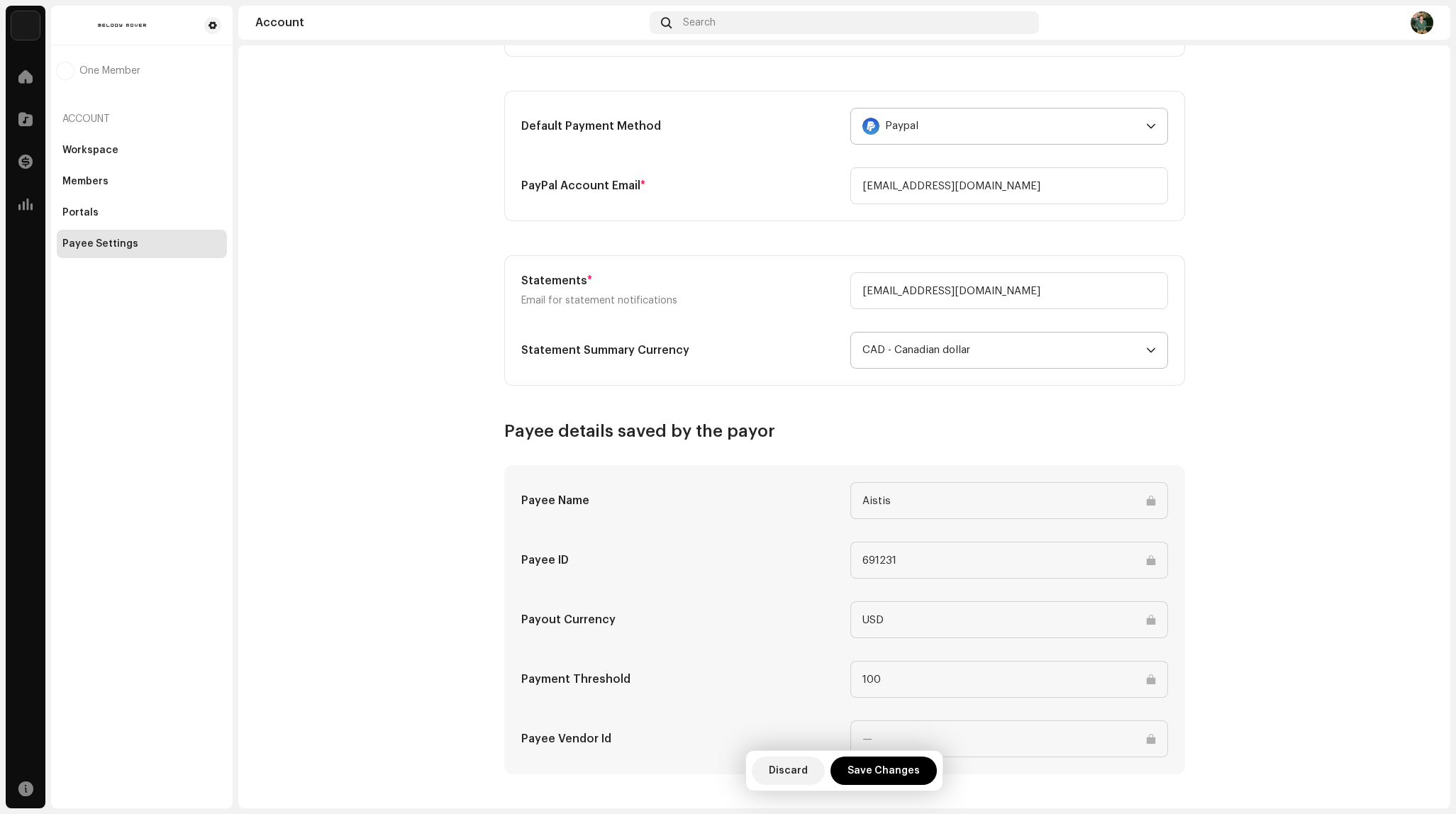
type input "Aistis Cepinskas"
click at [1032, 367] on span "CAD - Canadian dollar" at bounding box center [1005, 351] width 284 height 36
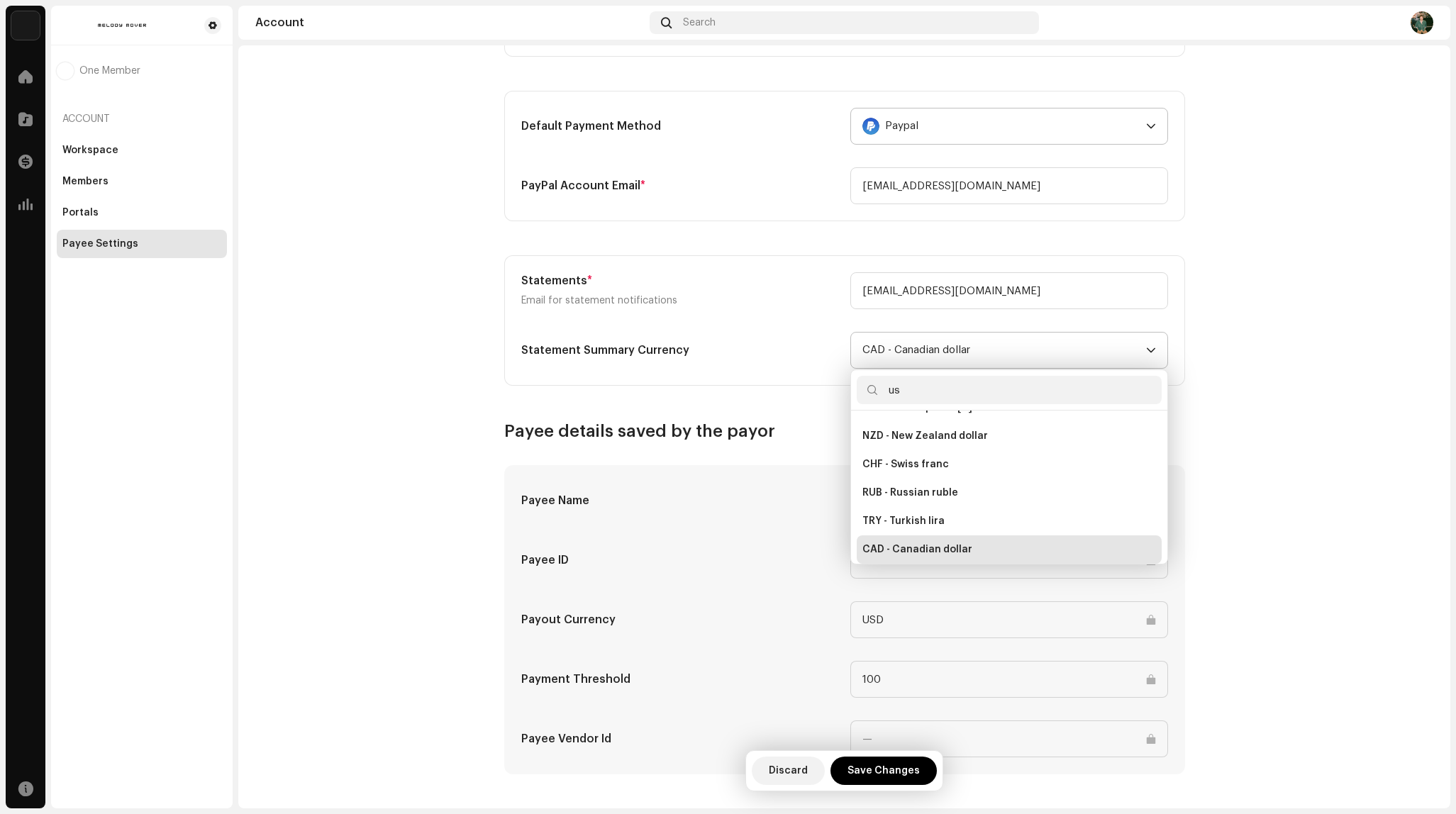
scroll to position [0, 0]
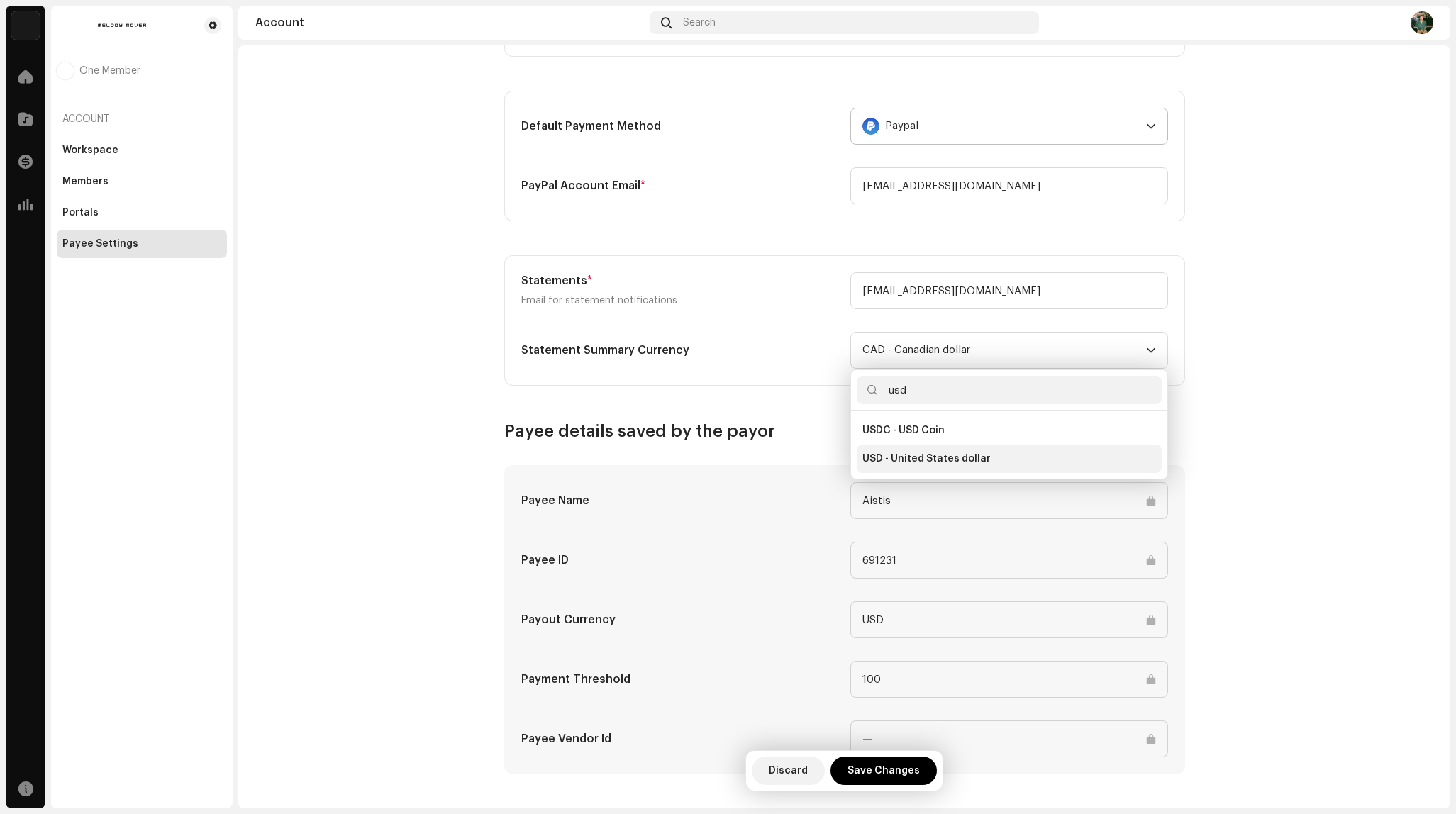
type input "usd"
click at [937, 460] on span "USD - United States dollar" at bounding box center [927, 459] width 128 height 14
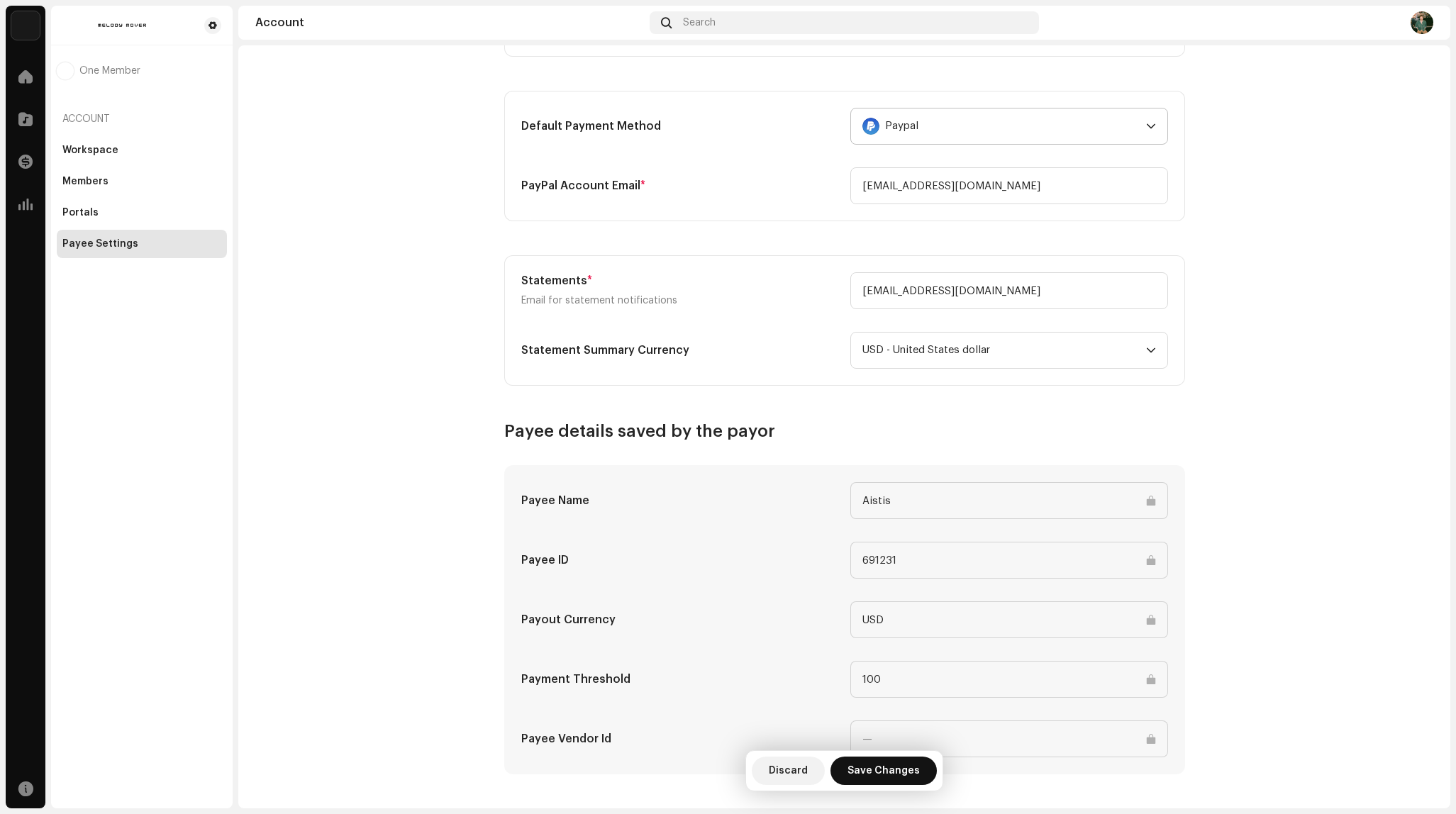
click at [902, 771] on span "Save Changes" at bounding box center [883, 771] width 72 height 28
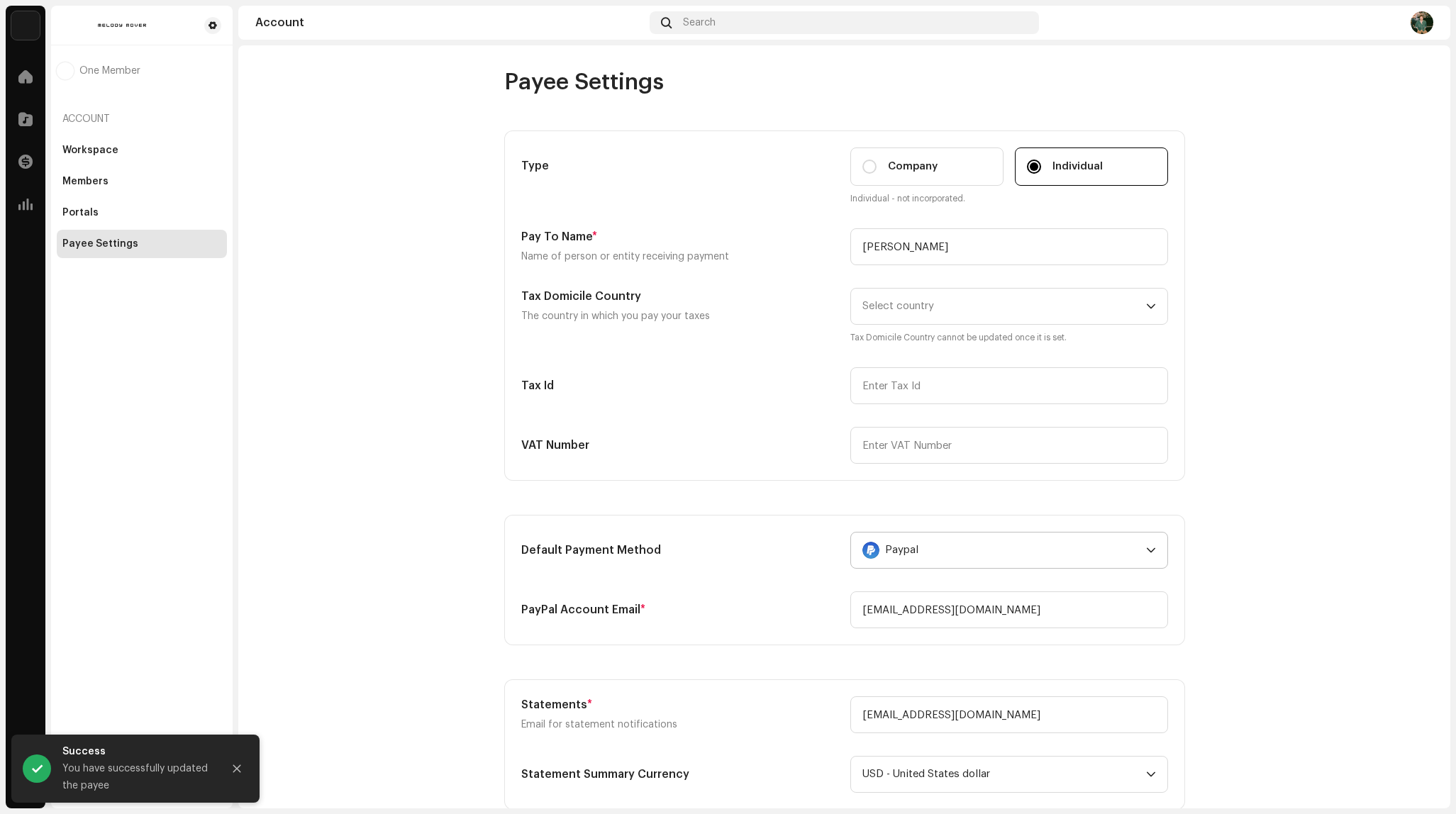
scroll to position [424, 0]
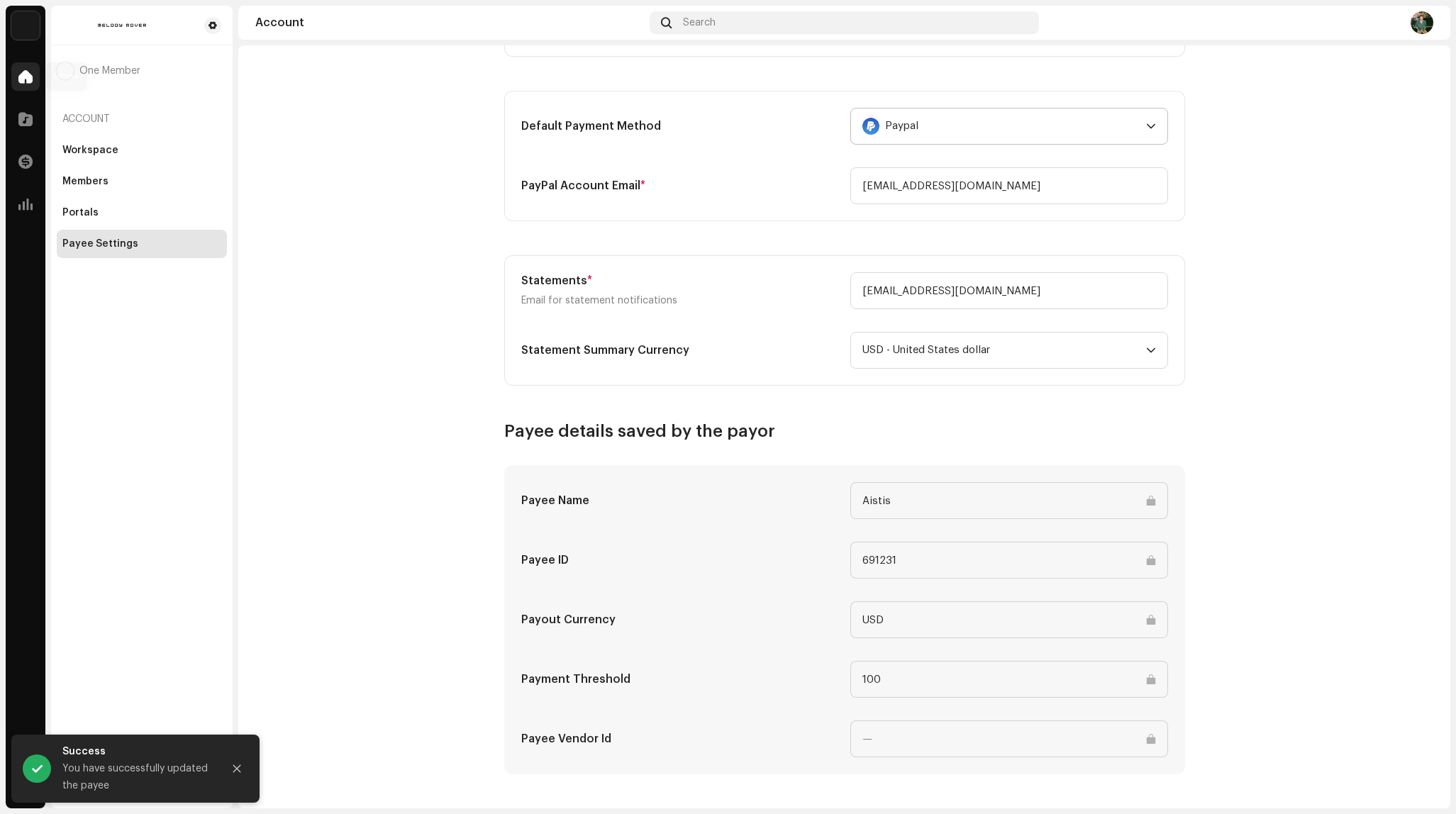
click at [25, 79] on span at bounding box center [25, 76] width 14 height 11
